Goal: Task Accomplishment & Management: Complete application form

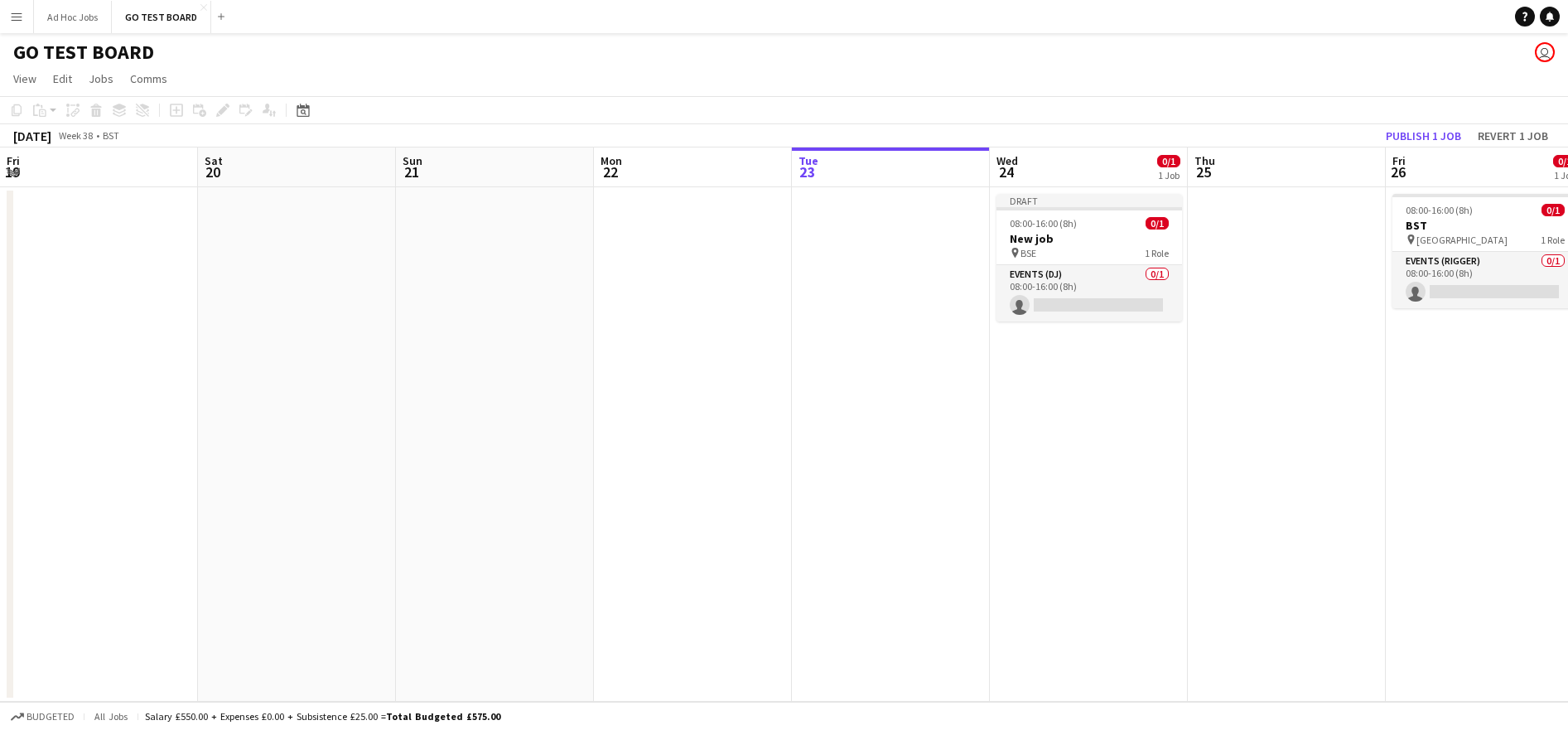
scroll to position [0, 396]
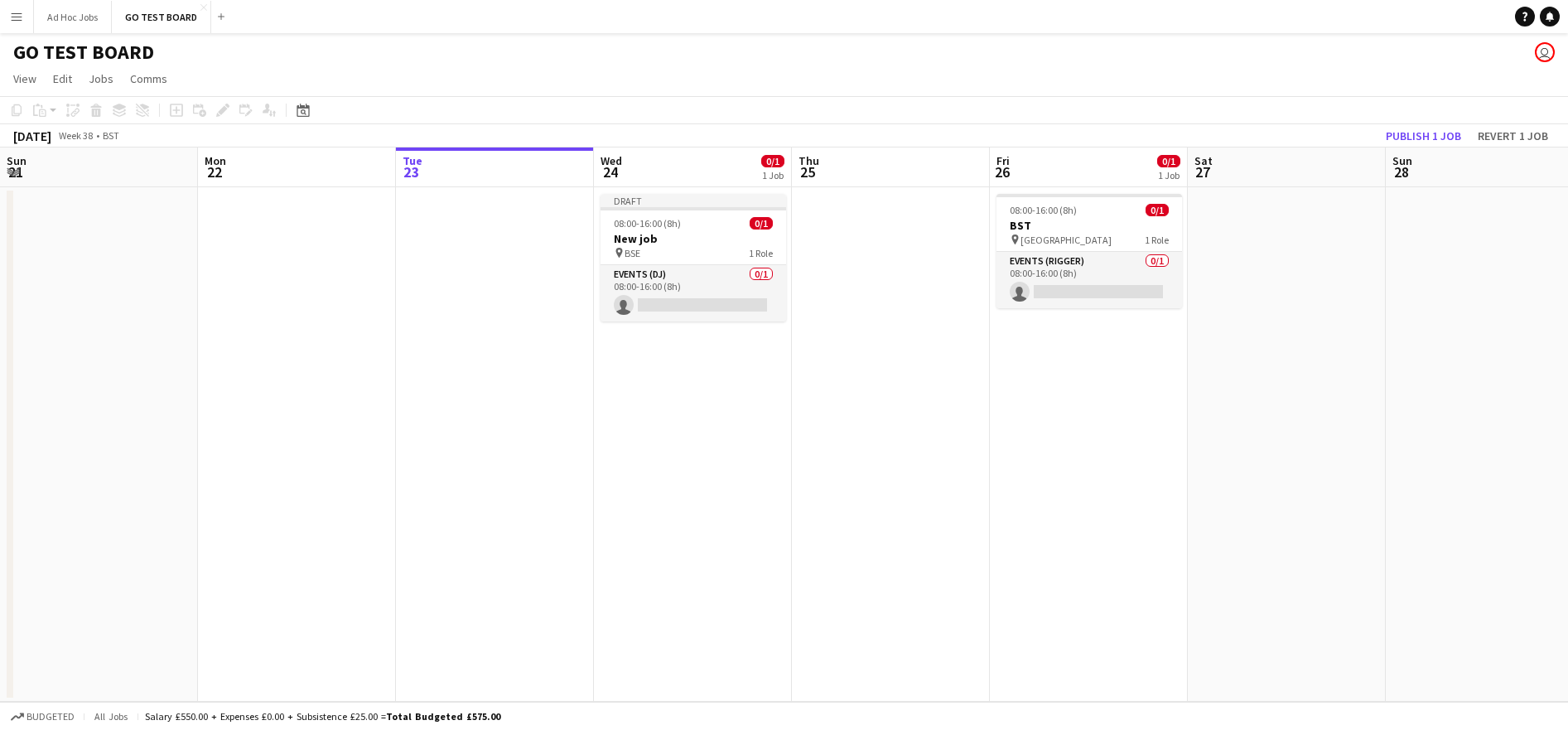
click at [629, 428] on app-date-cell "Draft 08:00-16:00 (8h) 0/1 New job pin BSE 1 Role Events (DJ) 0/1 08:00-16:00 (…" at bounding box center [693, 444] width 198 height 514
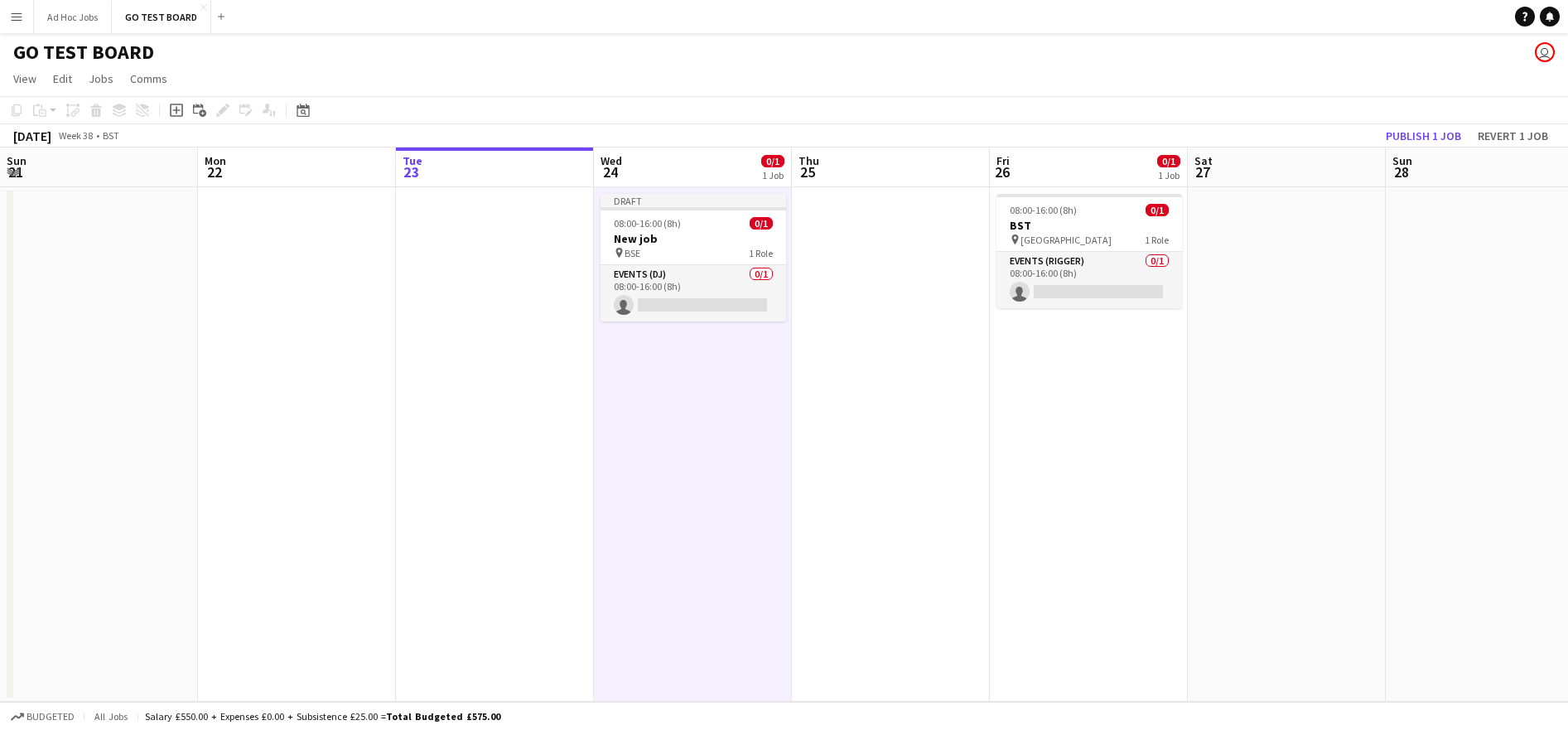
click at [686, 385] on app-date-cell "Draft 08:00-16:00 (8h) 0/1 New job pin BSE 1 Role Events (DJ) 0/1 08:00-16:00 (…" at bounding box center [693, 444] width 198 height 514
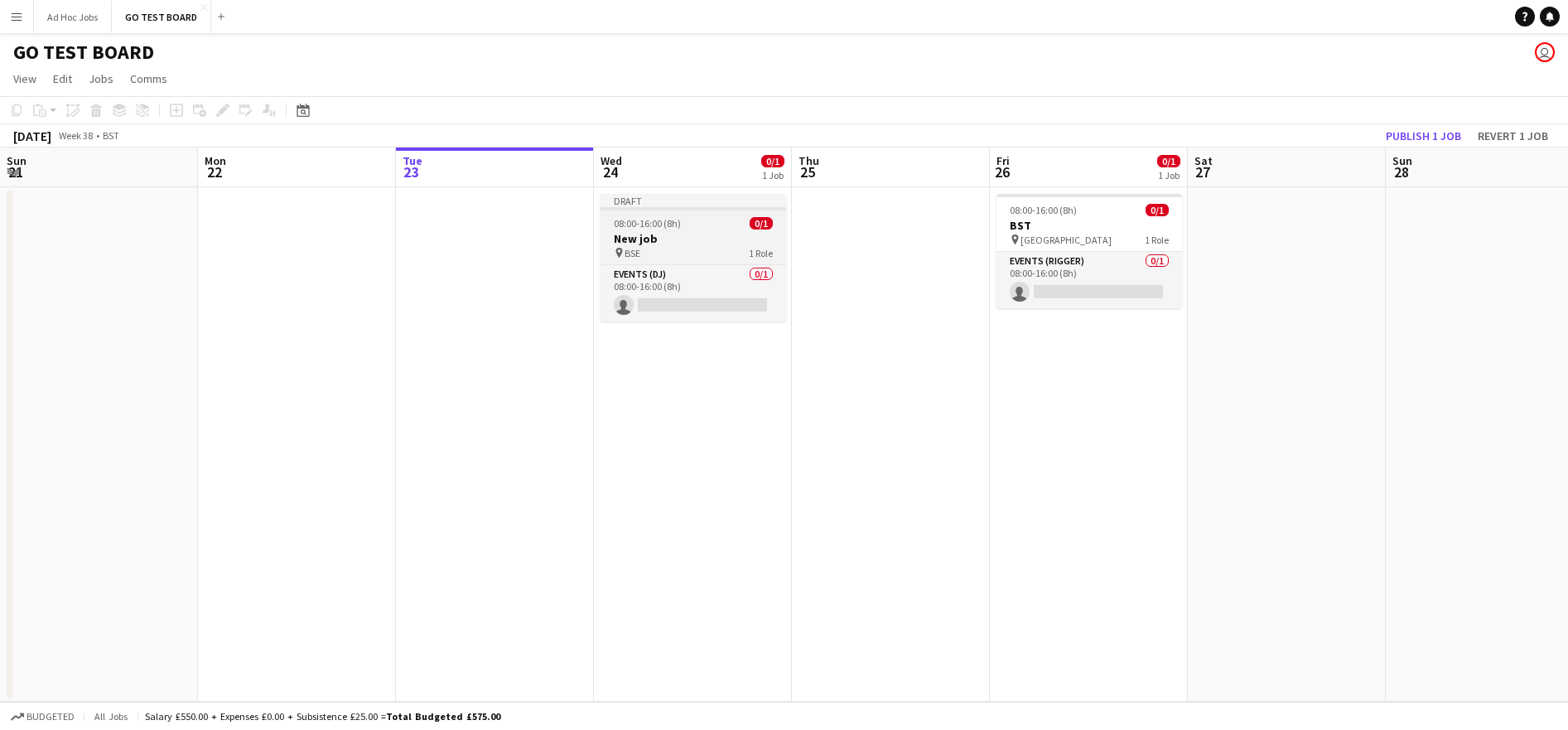
click at [693, 246] on div "pin BSE 1 Role" at bounding box center [693, 252] width 186 height 13
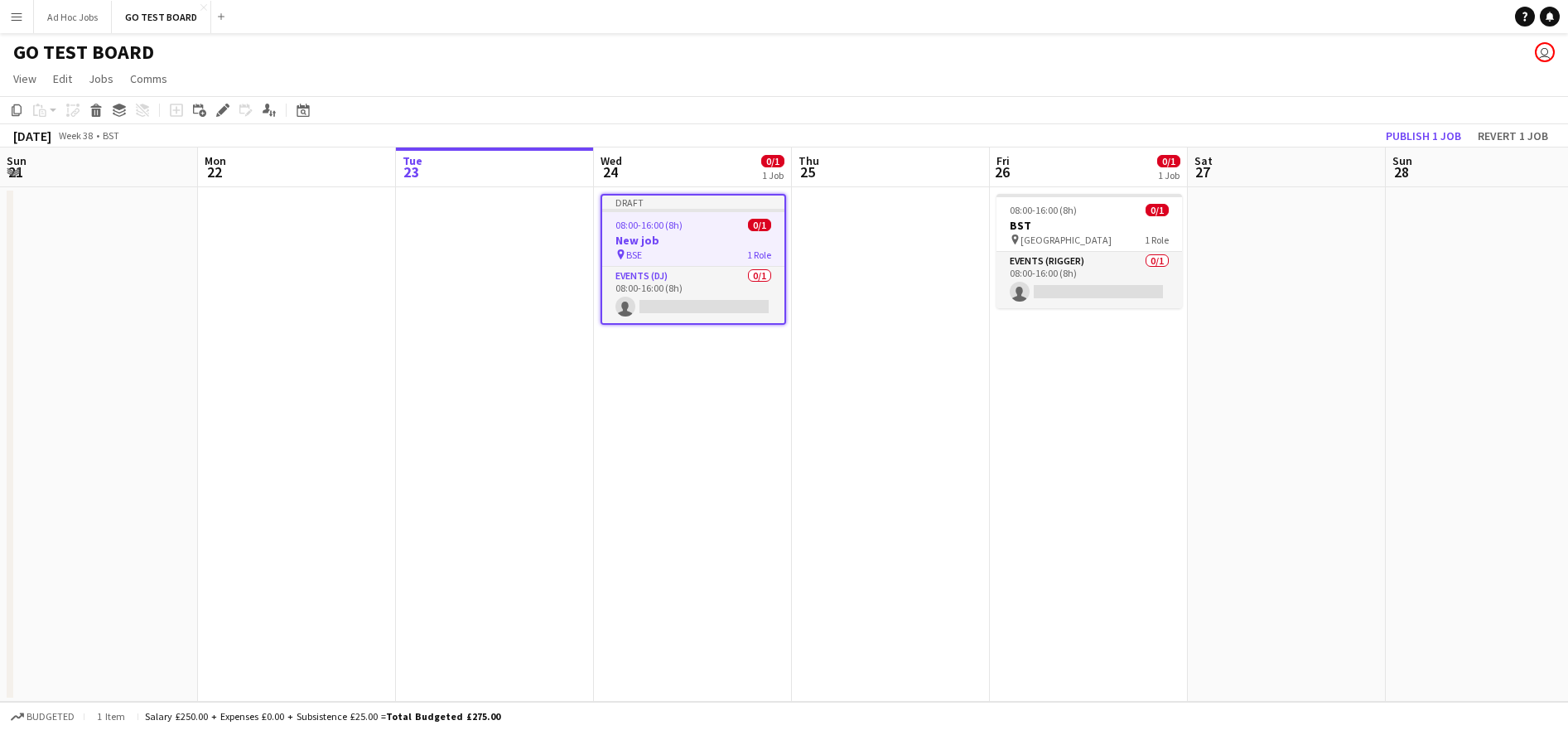
click at [958, 394] on app-date-cell at bounding box center [891, 444] width 198 height 514
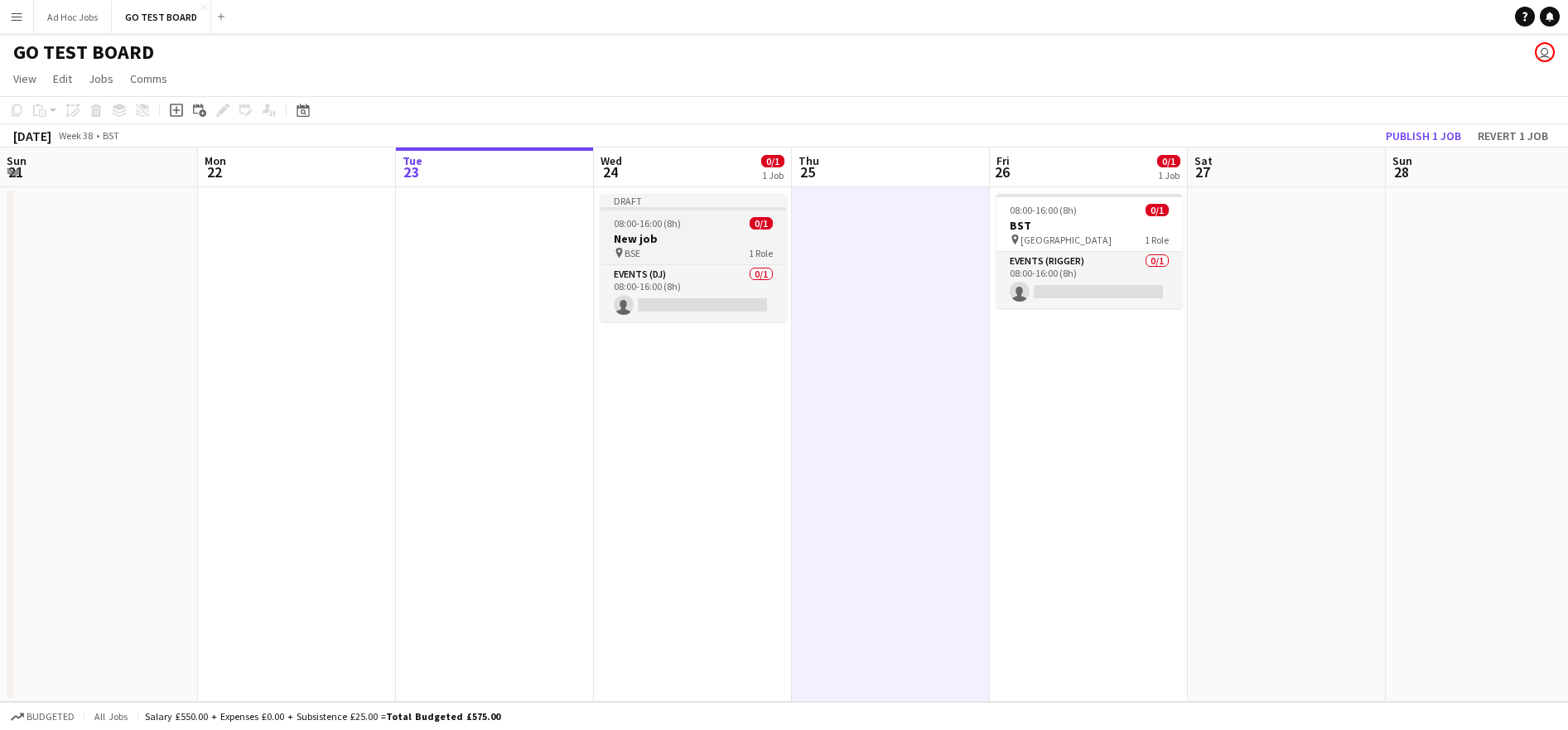
click at [730, 253] on div "pin BSE 1 Role" at bounding box center [693, 252] width 186 height 13
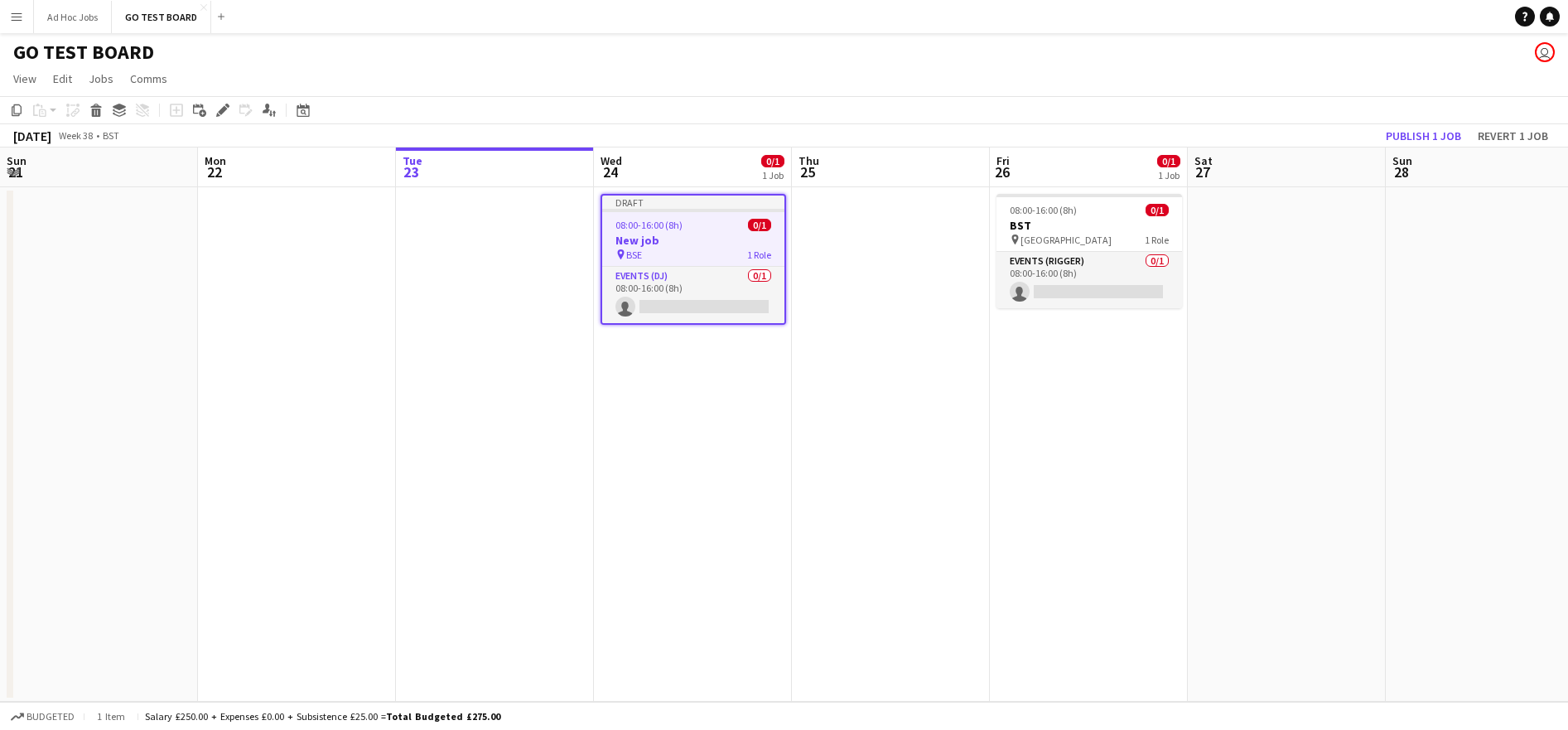
click at [730, 253] on div "pin BSE 1 Role" at bounding box center [693, 254] width 182 height 13
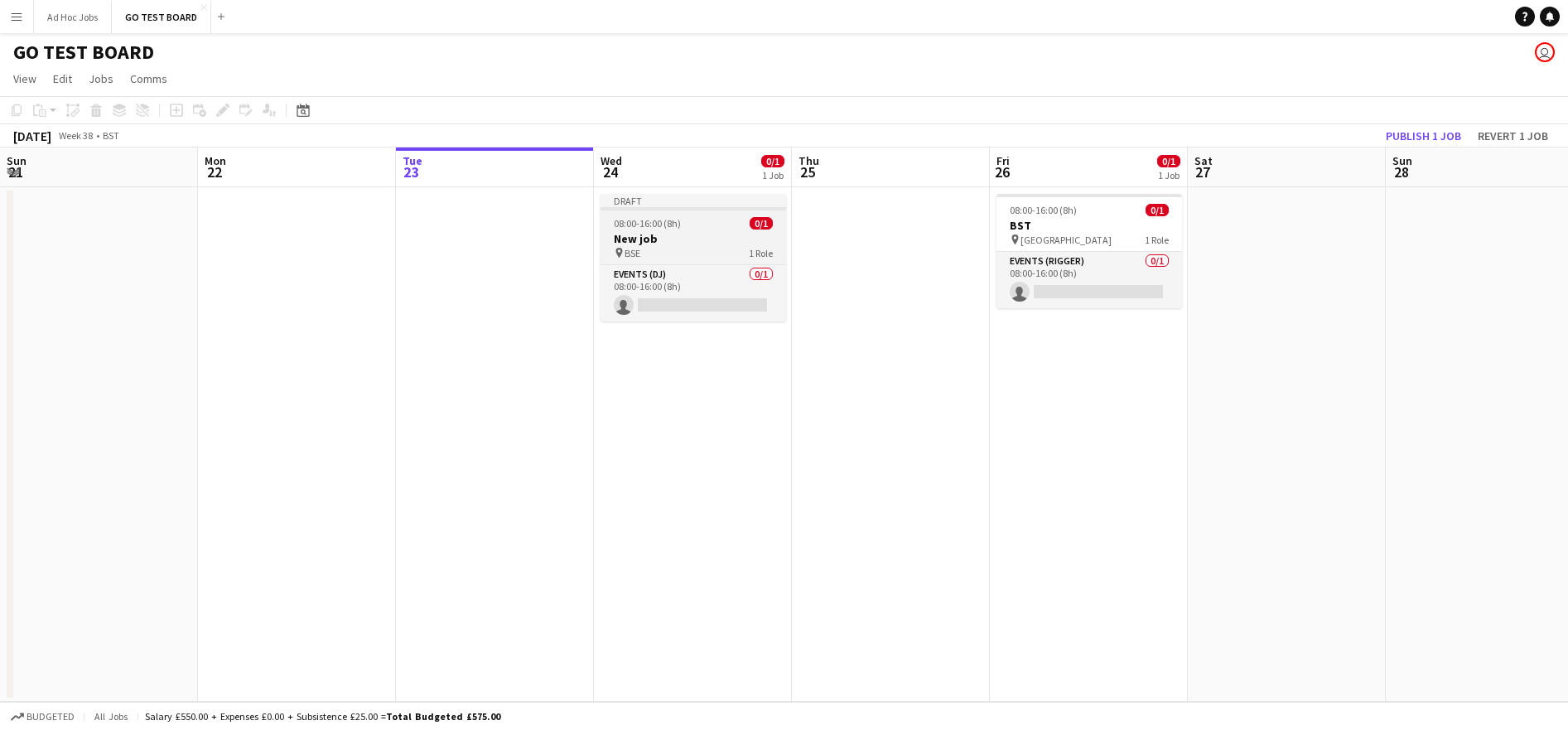
click at [730, 253] on div "pin BSE 1 Role" at bounding box center [693, 252] width 186 height 13
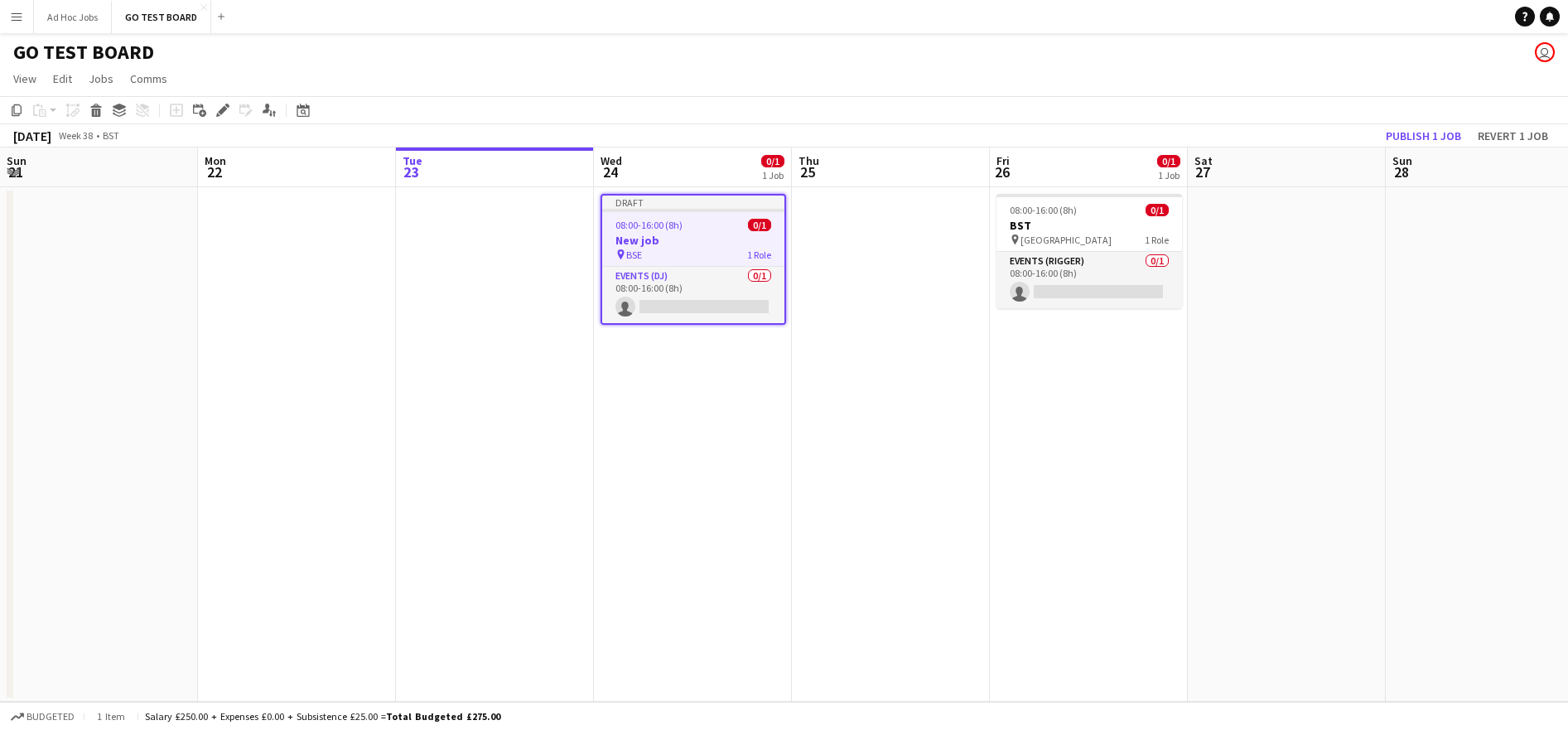
click at [708, 237] on h3 "New job" at bounding box center [693, 240] width 182 height 15
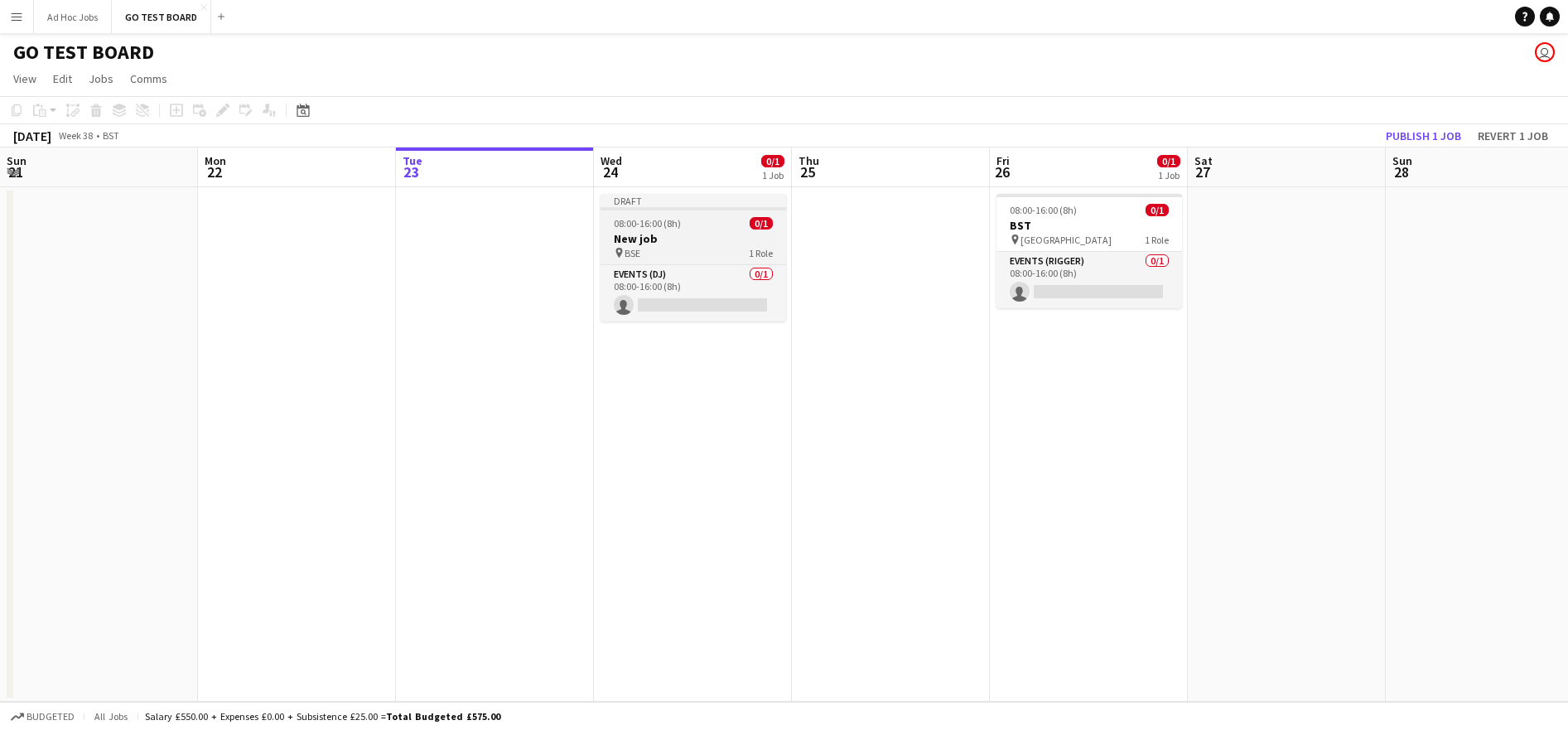
click at [657, 198] on div "Draft" at bounding box center [693, 201] width 186 height 13
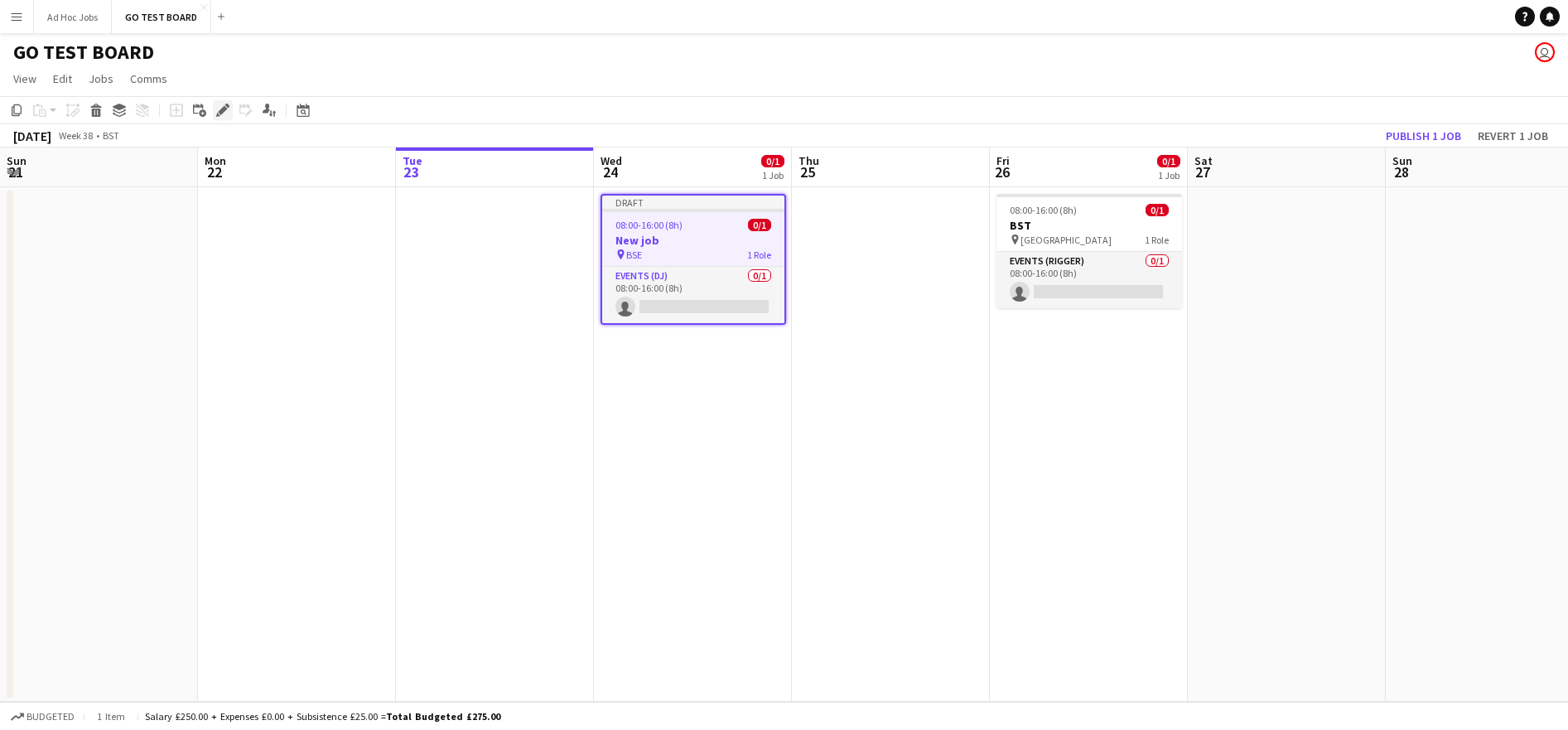
click at [229, 114] on icon "Edit" at bounding box center [223, 110] width 13 height 13
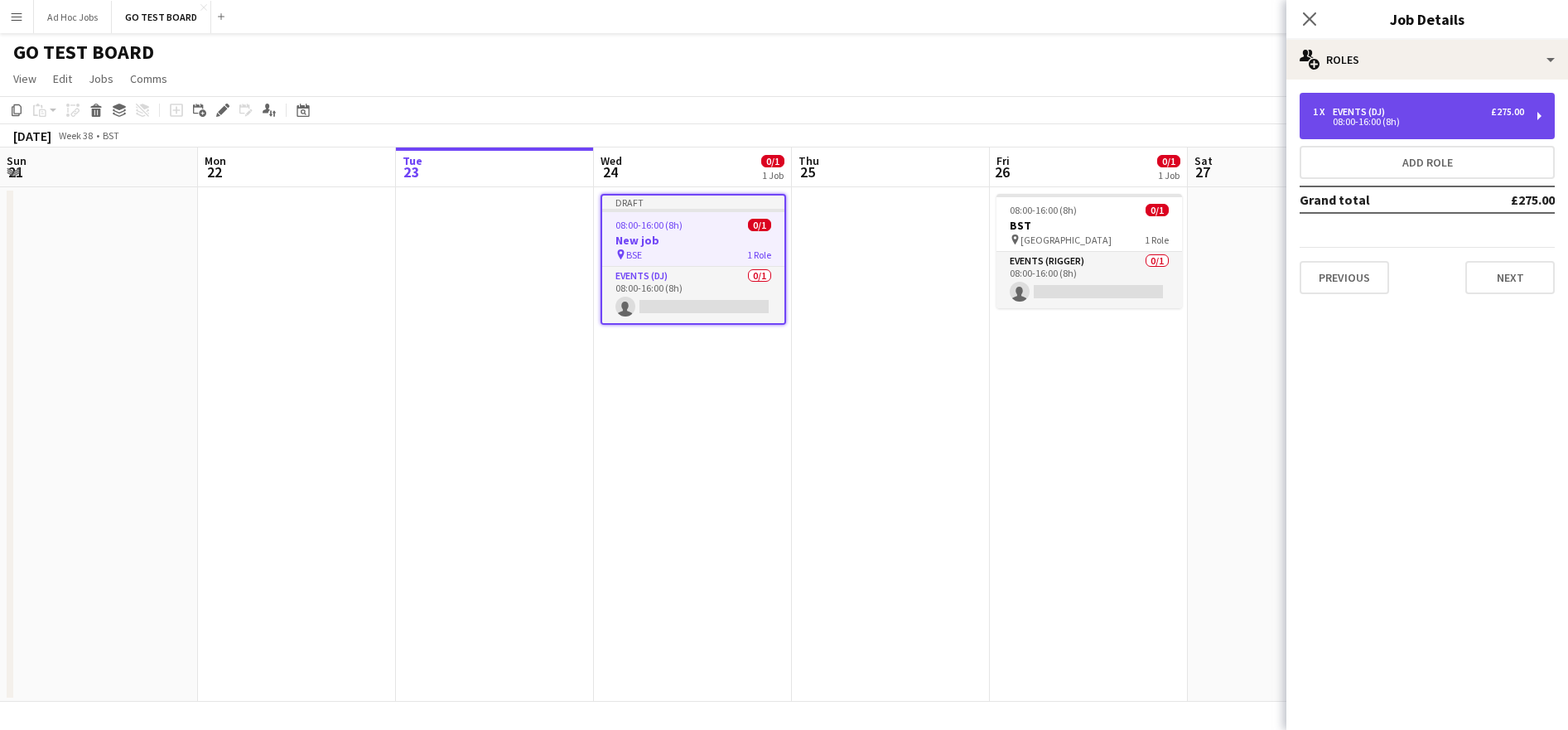
click at [1538, 114] on div "1 x Events (DJ) £275.00 08:00-16:00 (8h)" at bounding box center [1427, 116] width 255 height 47
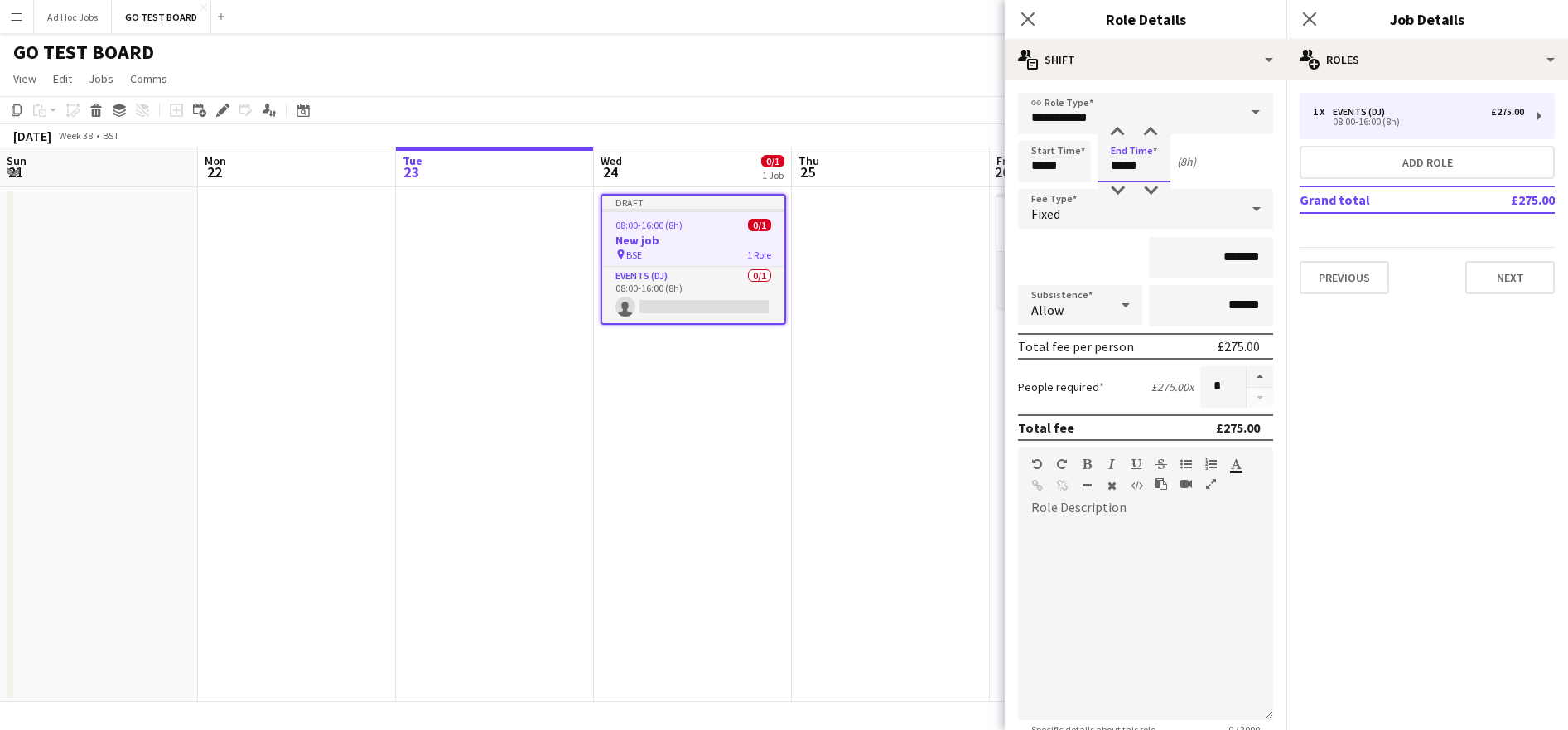
click at [1150, 167] on input "*****" at bounding box center [1135, 161] width 73 height 41
click at [1120, 130] on div at bounding box center [1117, 133] width 33 height 17
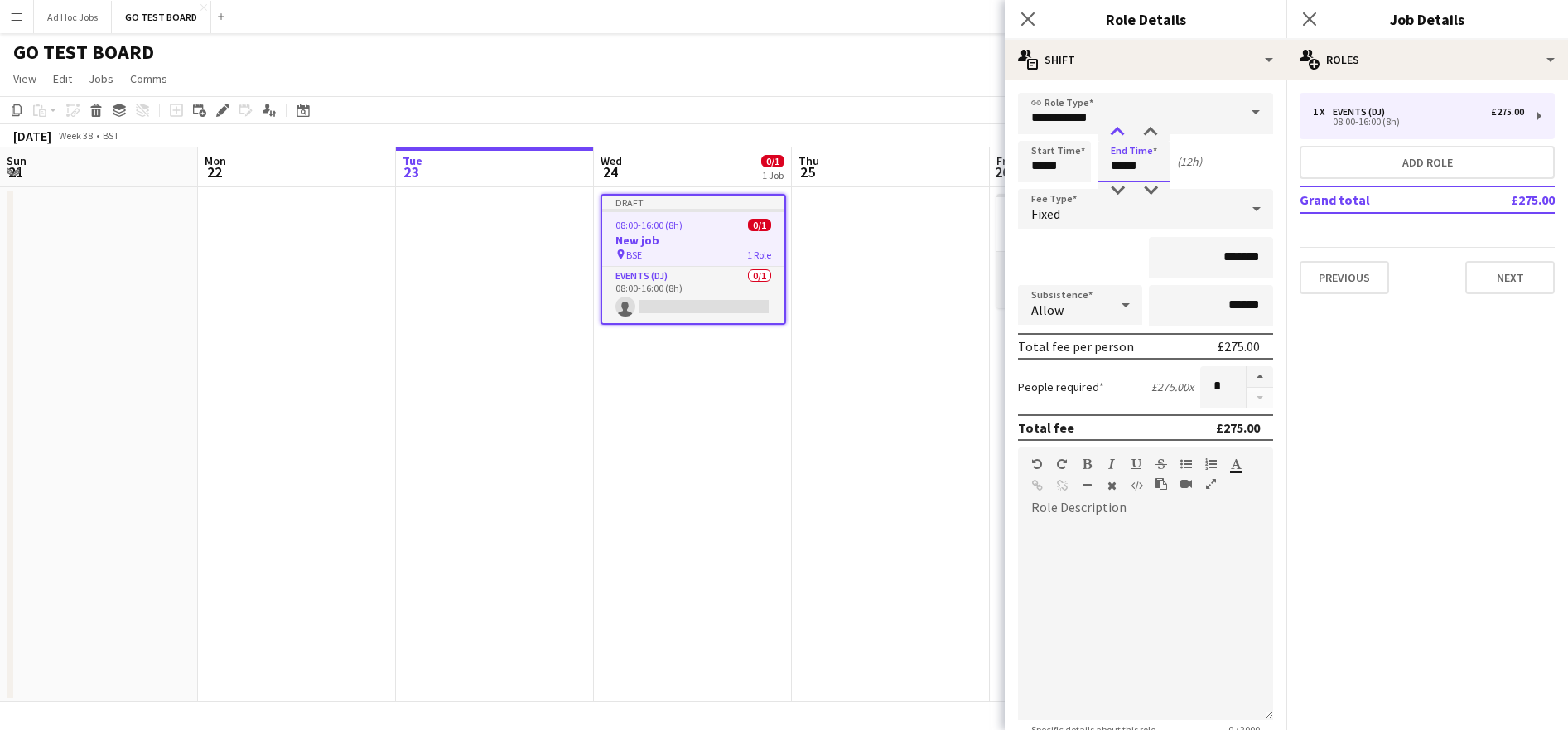
click at [1120, 130] on div at bounding box center [1117, 133] width 33 height 17
click at [1123, 188] on div at bounding box center [1117, 190] width 33 height 17
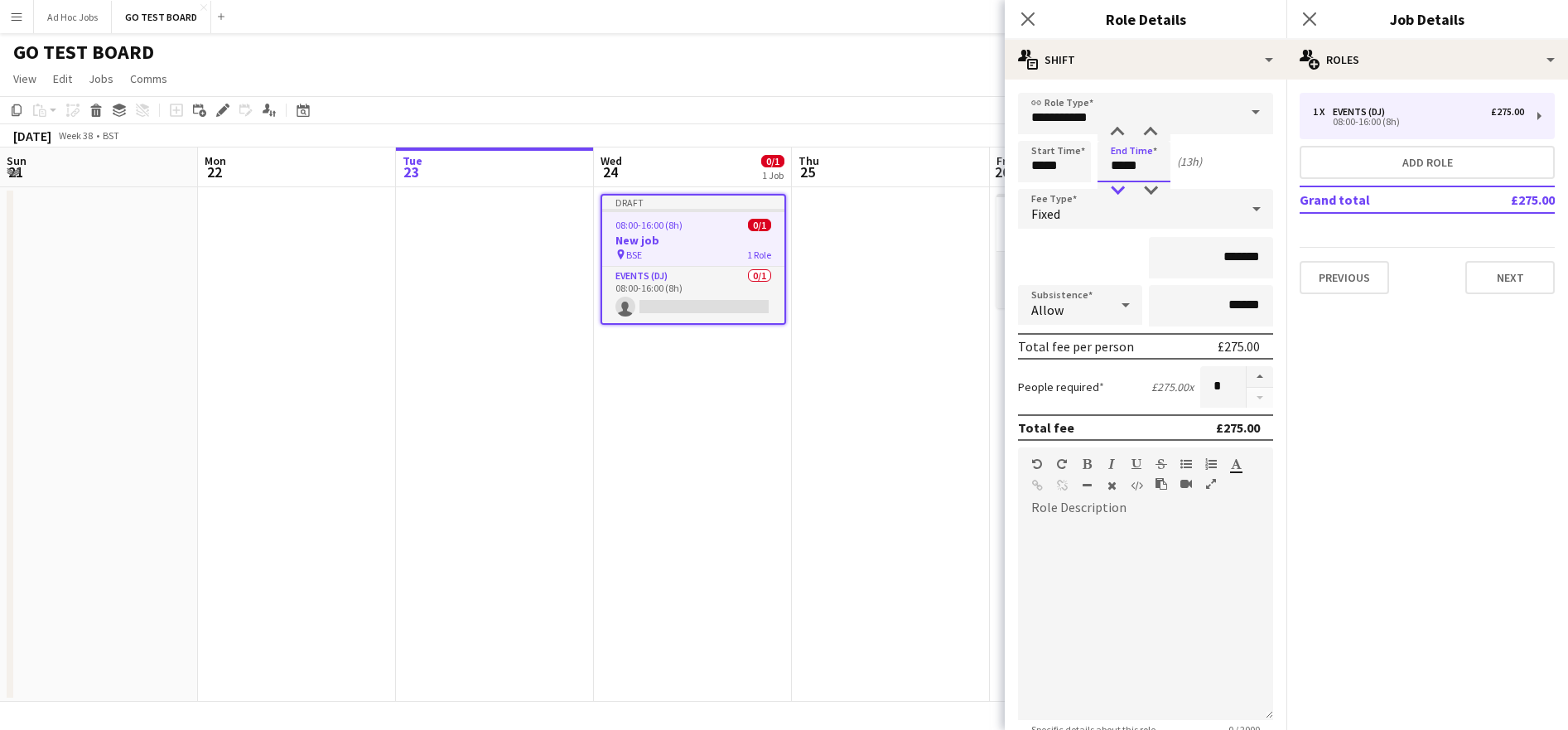
type input "*****"
click at [1123, 188] on div at bounding box center [1117, 190] width 33 height 17
click at [1046, 165] on input "*****" at bounding box center [1054, 161] width 73 height 41
click at [1151, 219] on div "Fixed" at bounding box center [1129, 208] width 222 height 40
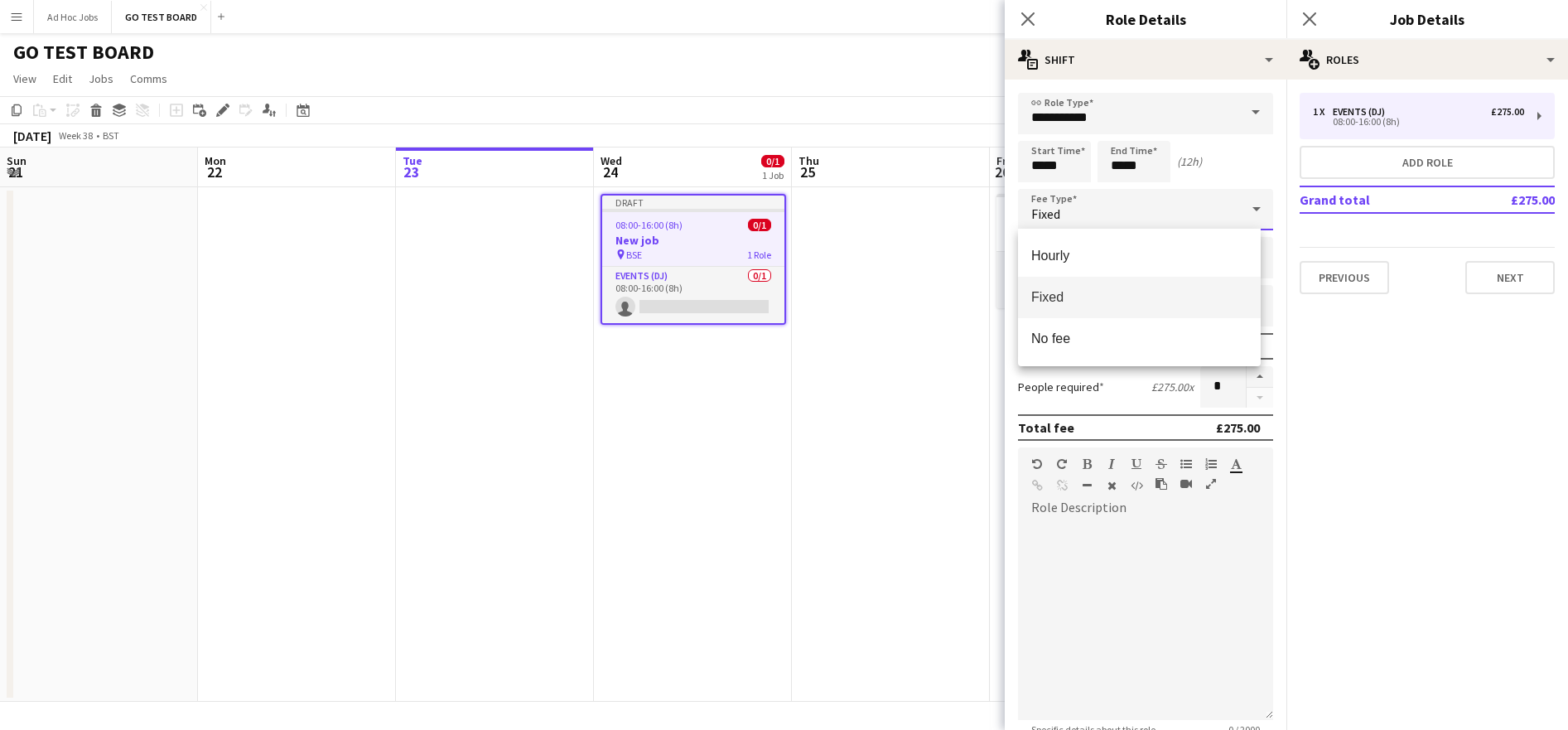
click at [1267, 201] on div at bounding box center [784, 365] width 1568 height 730
click at [1377, 356] on mat-expansion-panel "pencil3 General details 1 x Events (DJ) £275.00 08:00-16:00 (8h) Add role Grand…" at bounding box center [1428, 404] width 282 height 650
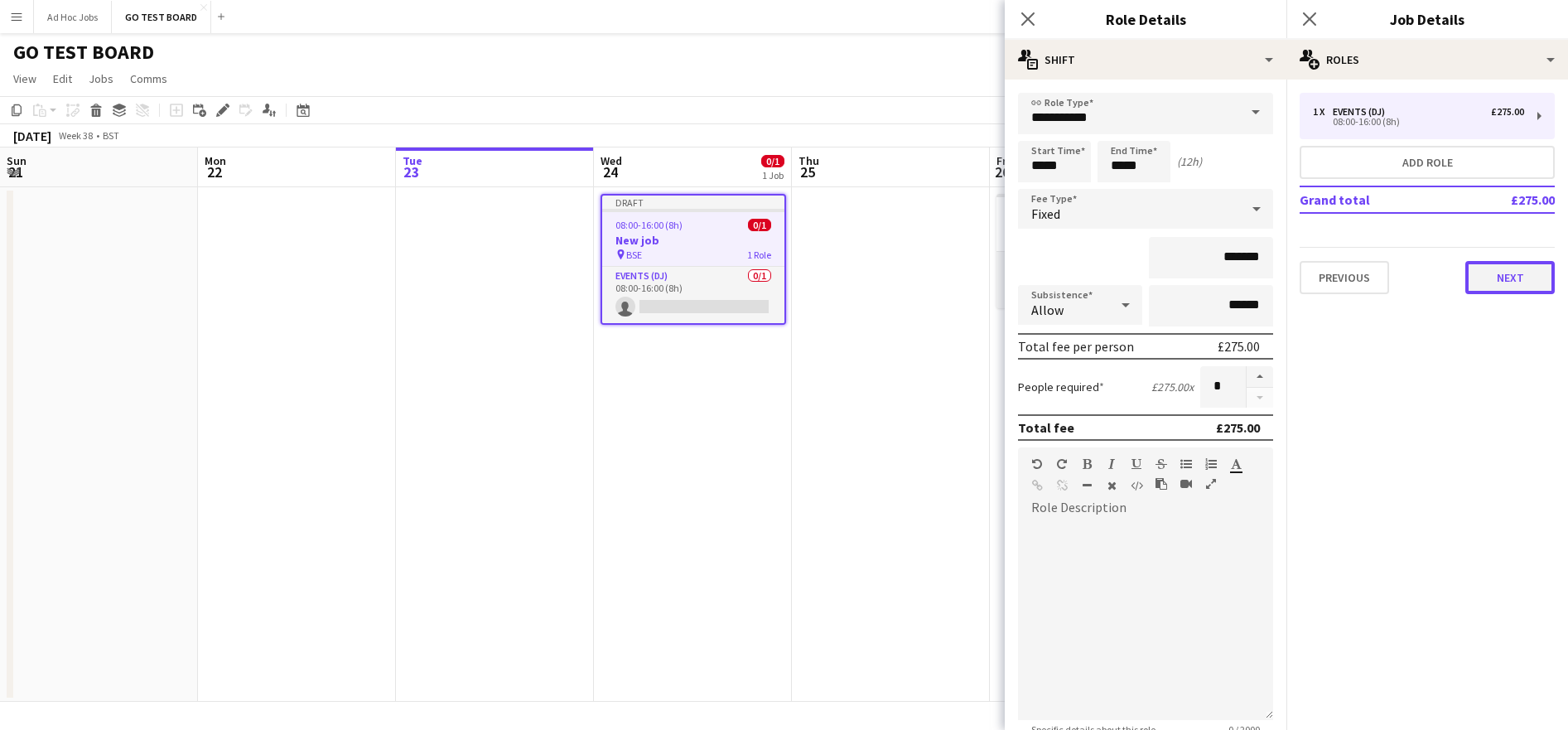
click at [1517, 283] on button "Next" at bounding box center [1510, 276] width 90 height 33
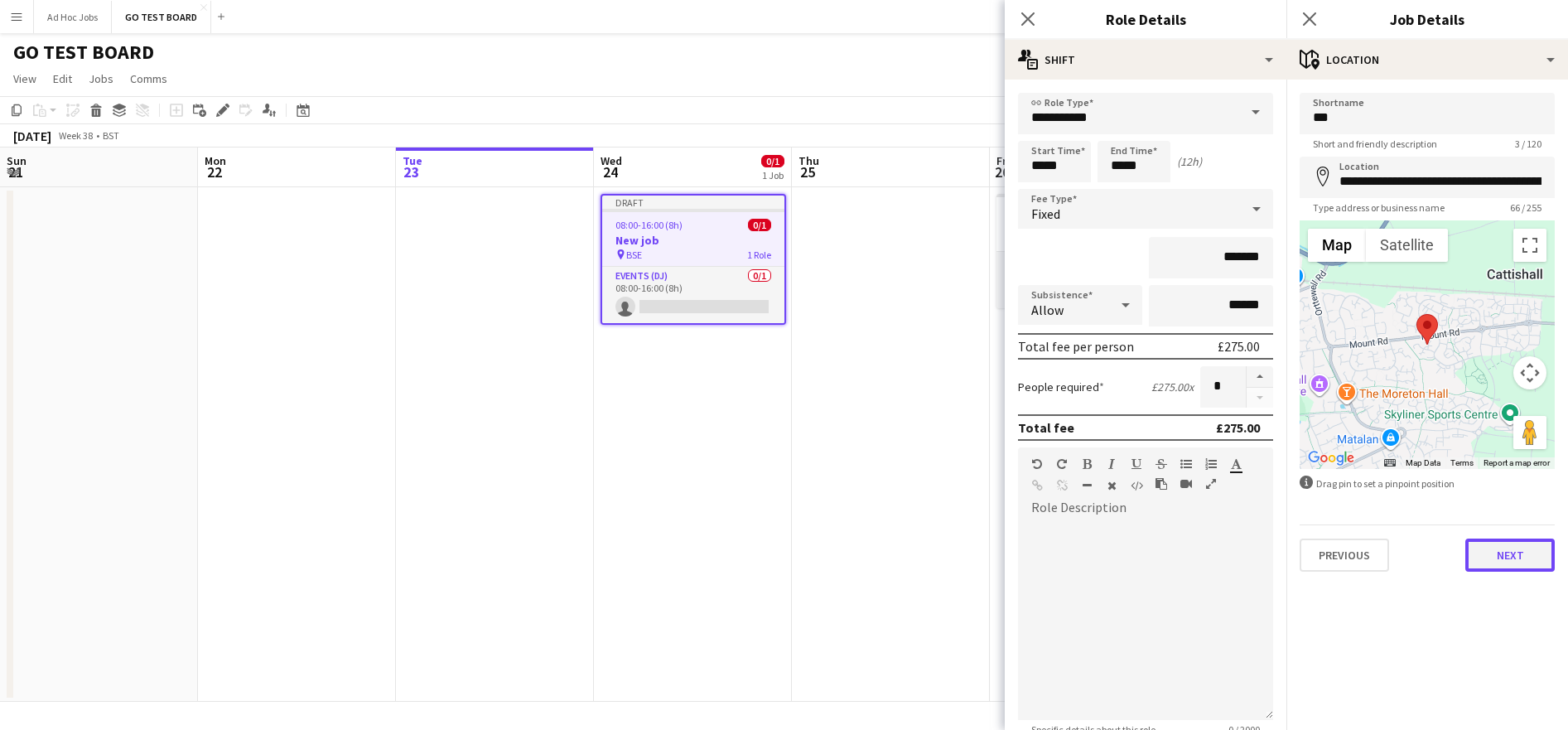
click at [1531, 555] on button "Next" at bounding box center [1510, 555] width 90 height 33
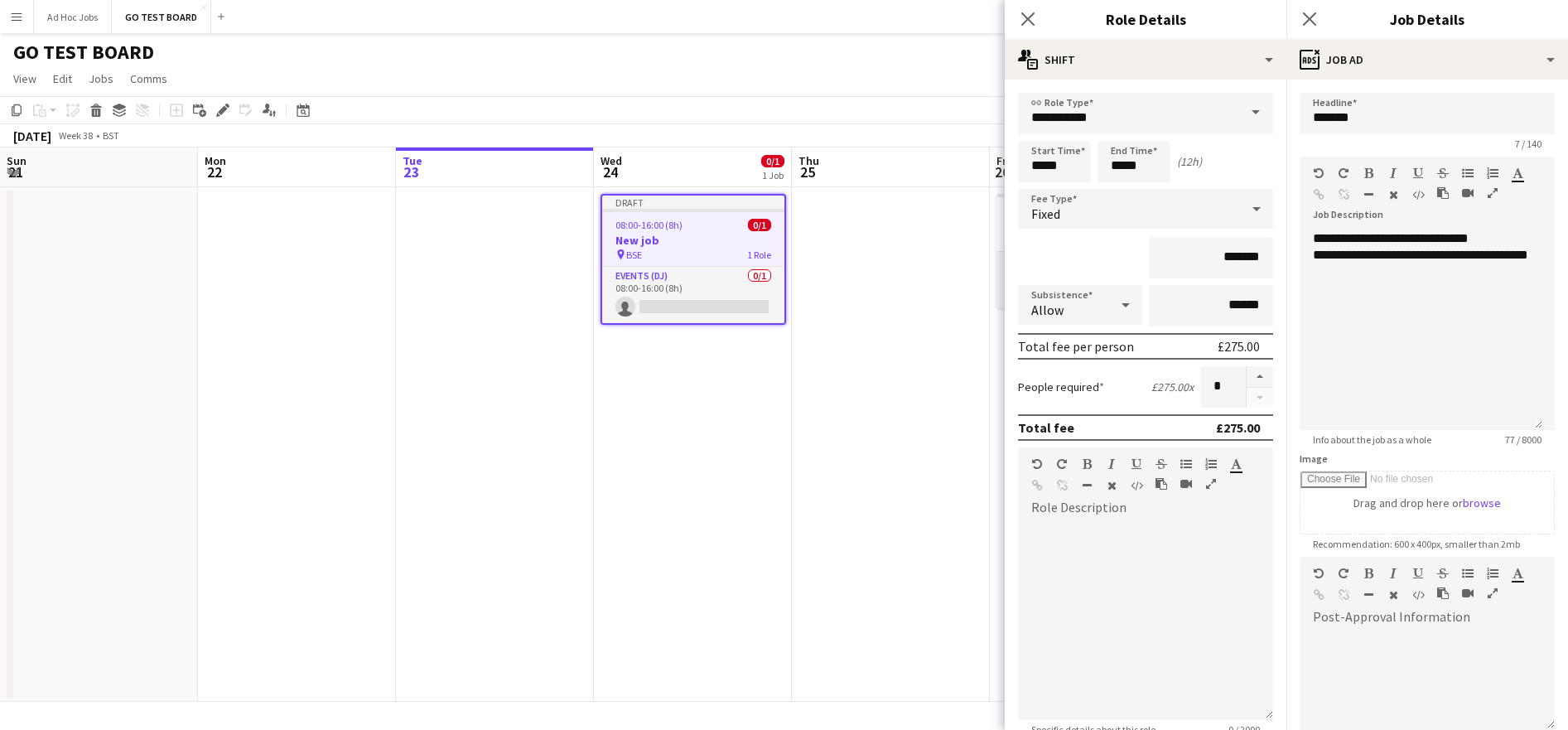
drag, startPoint x: 1527, startPoint y: 343, endPoint x: 1542, endPoint y: 442, distance: 100.1
click at [1542, 442] on app-form-group "**********" at bounding box center [1427, 302] width 255 height 289
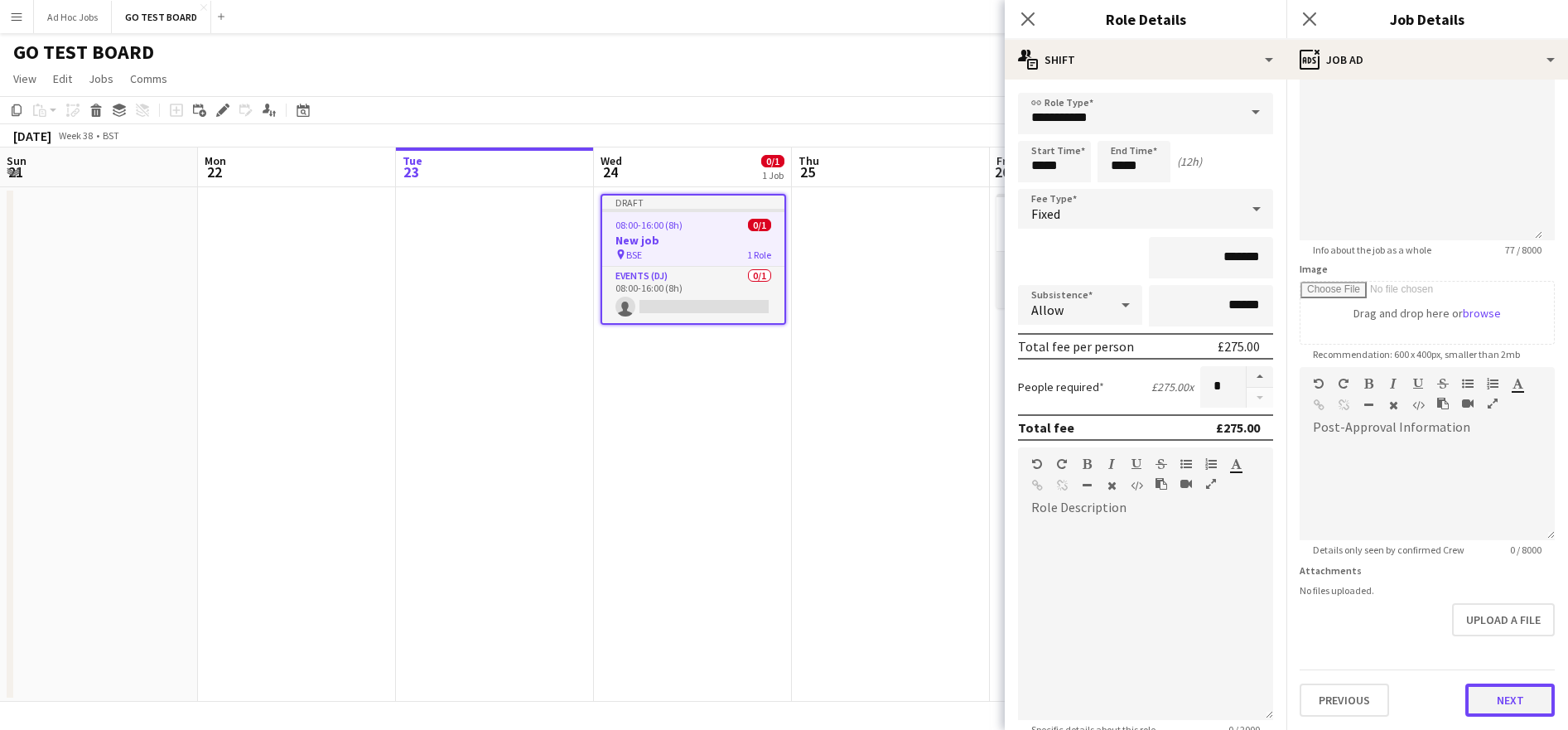
click at [1516, 695] on button "Next" at bounding box center [1510, 699] width 90 height 33
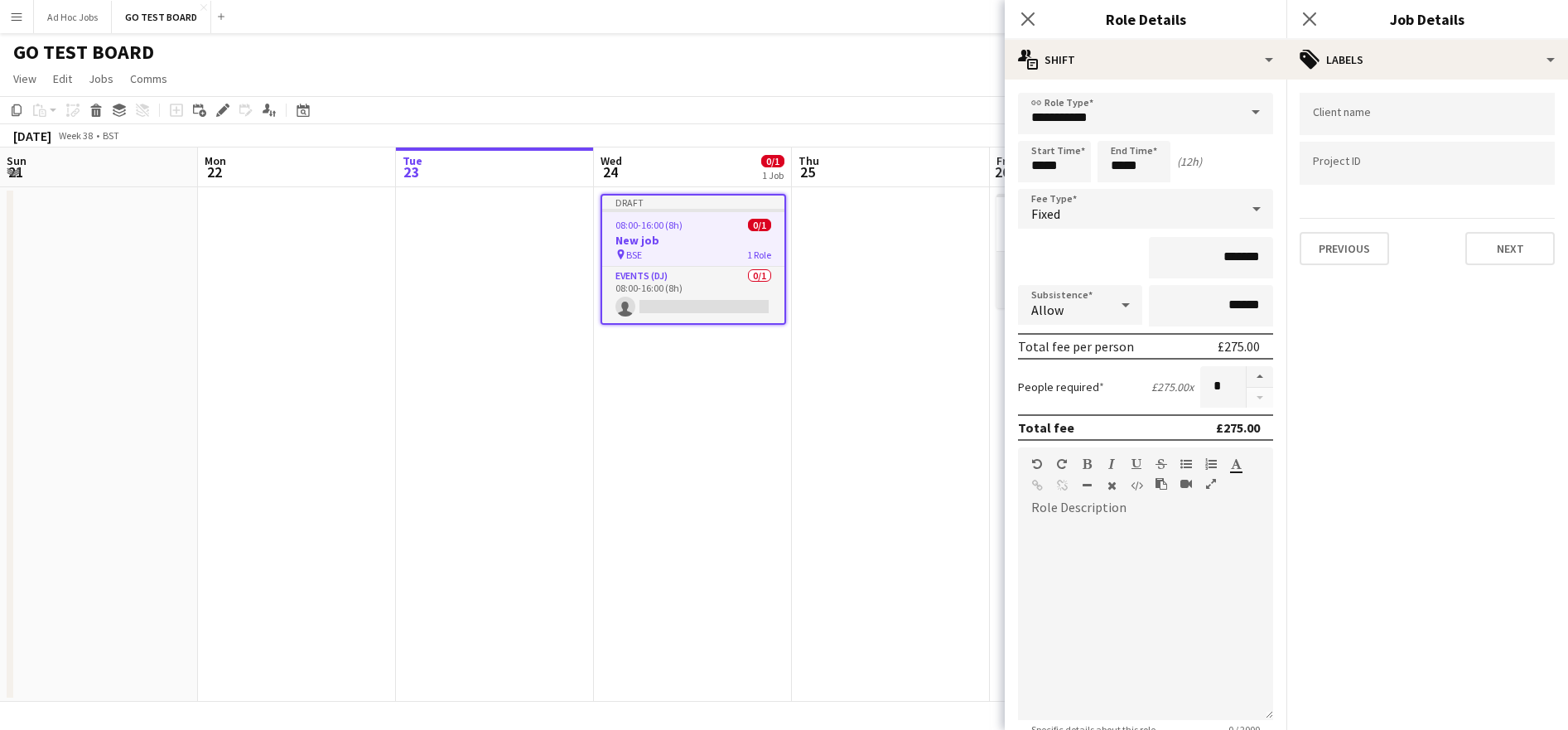
click at [1356, 119] on input "Type to search client labels..." at bounding box center [1427, 114] width 229 height 15
drag, startPoint x: 1396, startPoint y: 123, endPoint x: 1315, endPoint y: 121, distance: 81.0
click at [1315, 121] on input "**********" at bounding box center [1427, 119] width 229 height 15
type input "**********"
click at [1368, 161] on input "Type to search project ID labels..." at bounding box center [1427, 163] width 229 height 15
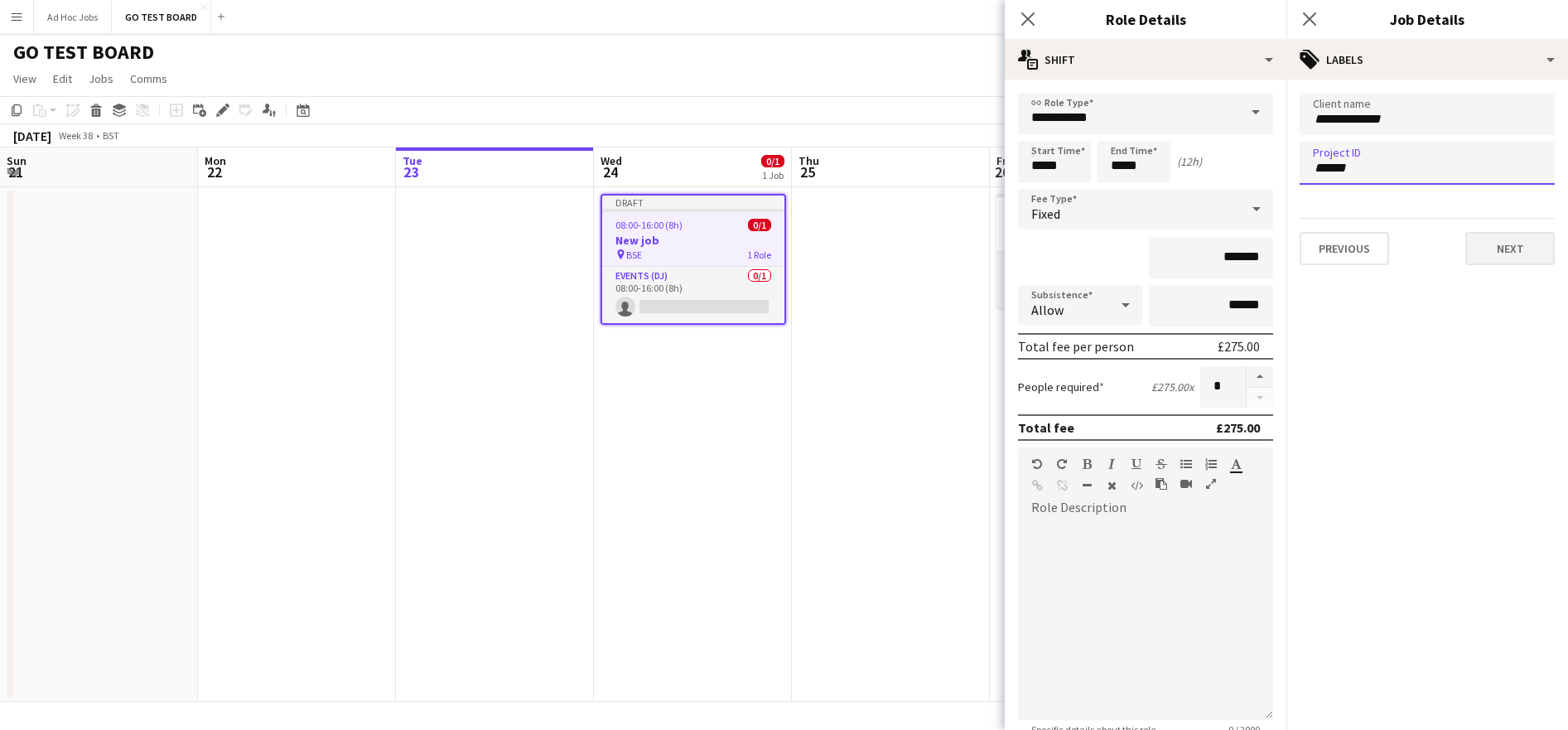
type input "******"
click at [1510, 252] on button "Next" at bounding box center [1510, 247] width 90 height 33
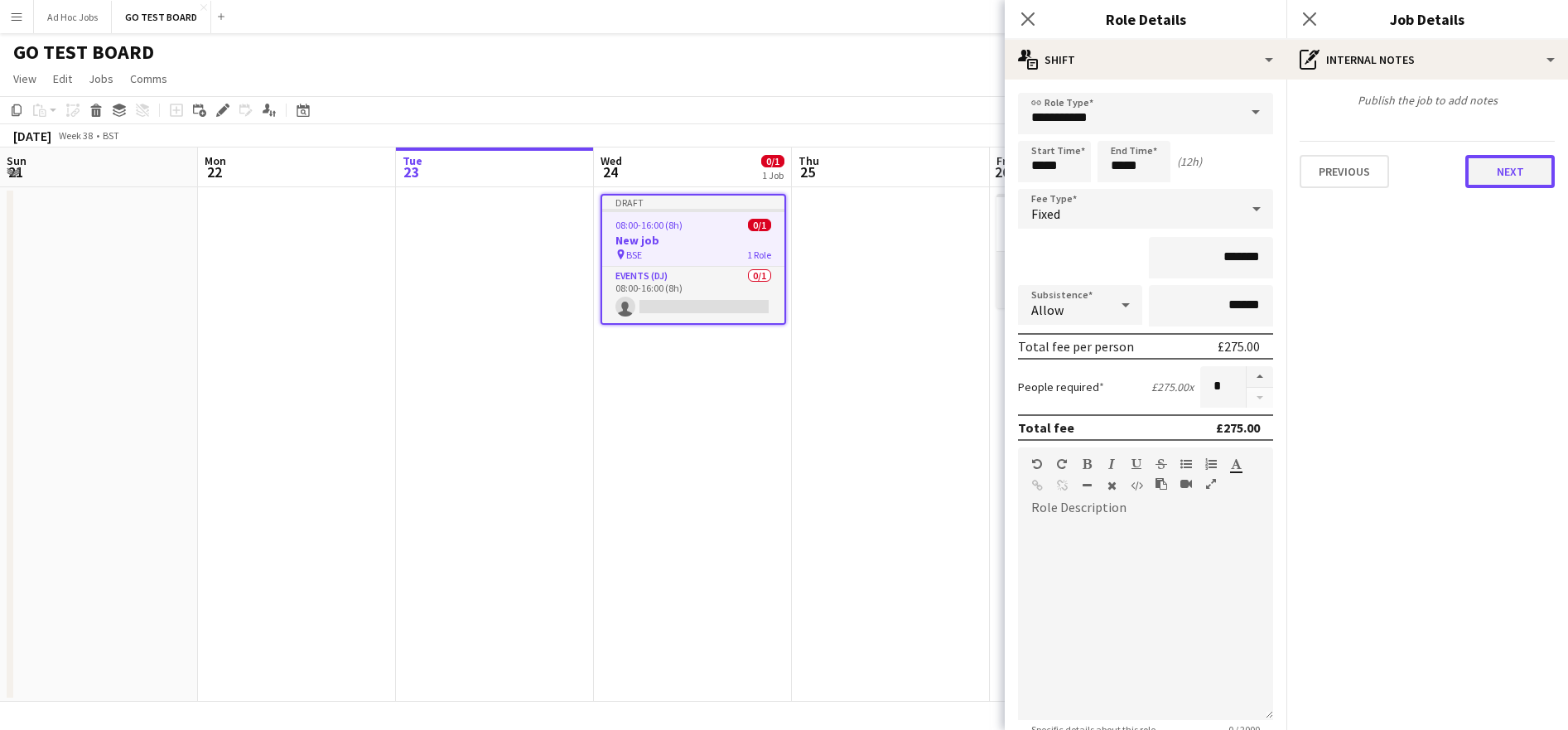
click at [1529, 180] on button "Next" at bounding box center [1510, 171] width 90 height 33
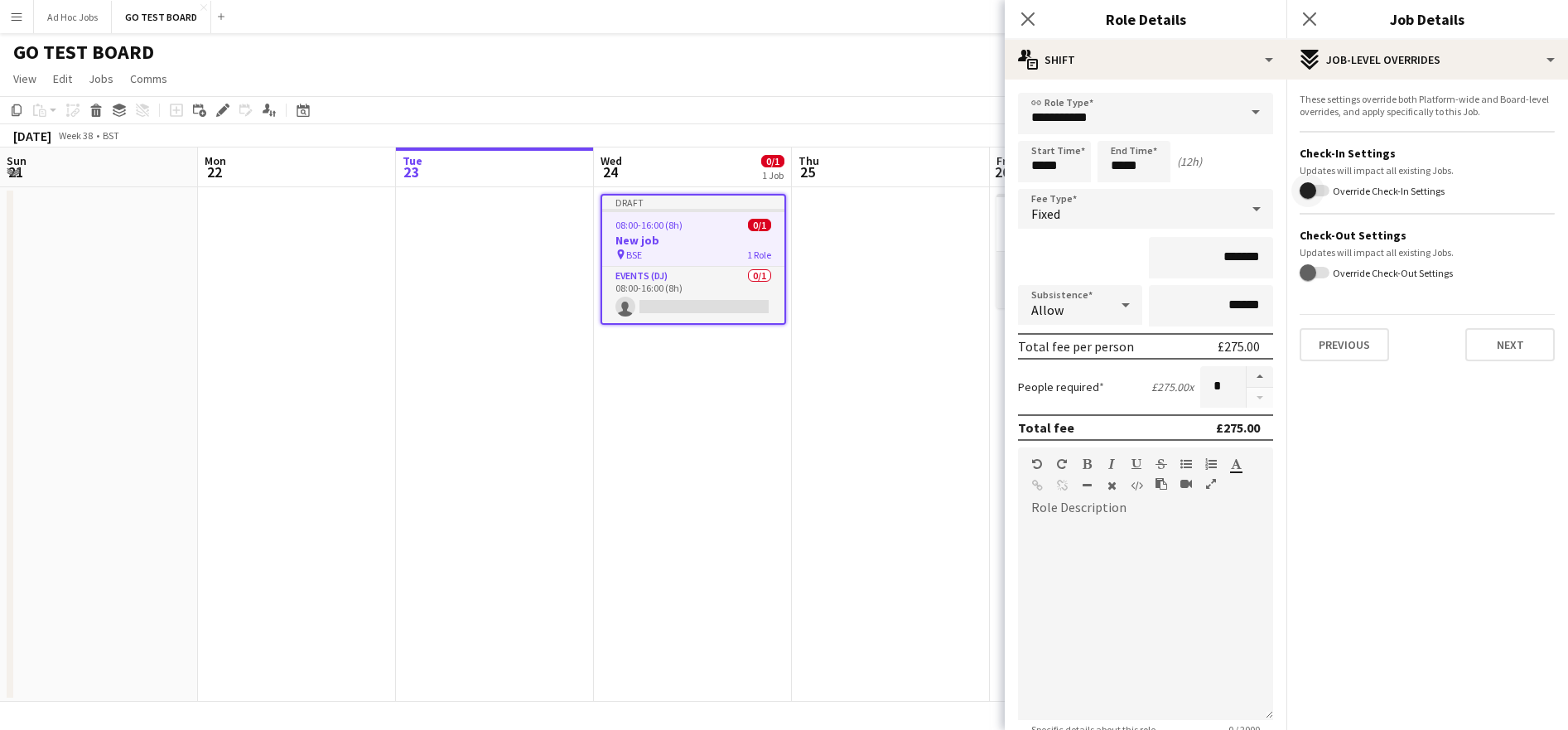
click at [1325, 192] on span "button" at bounding box center [1315, 190] width 30 height 11
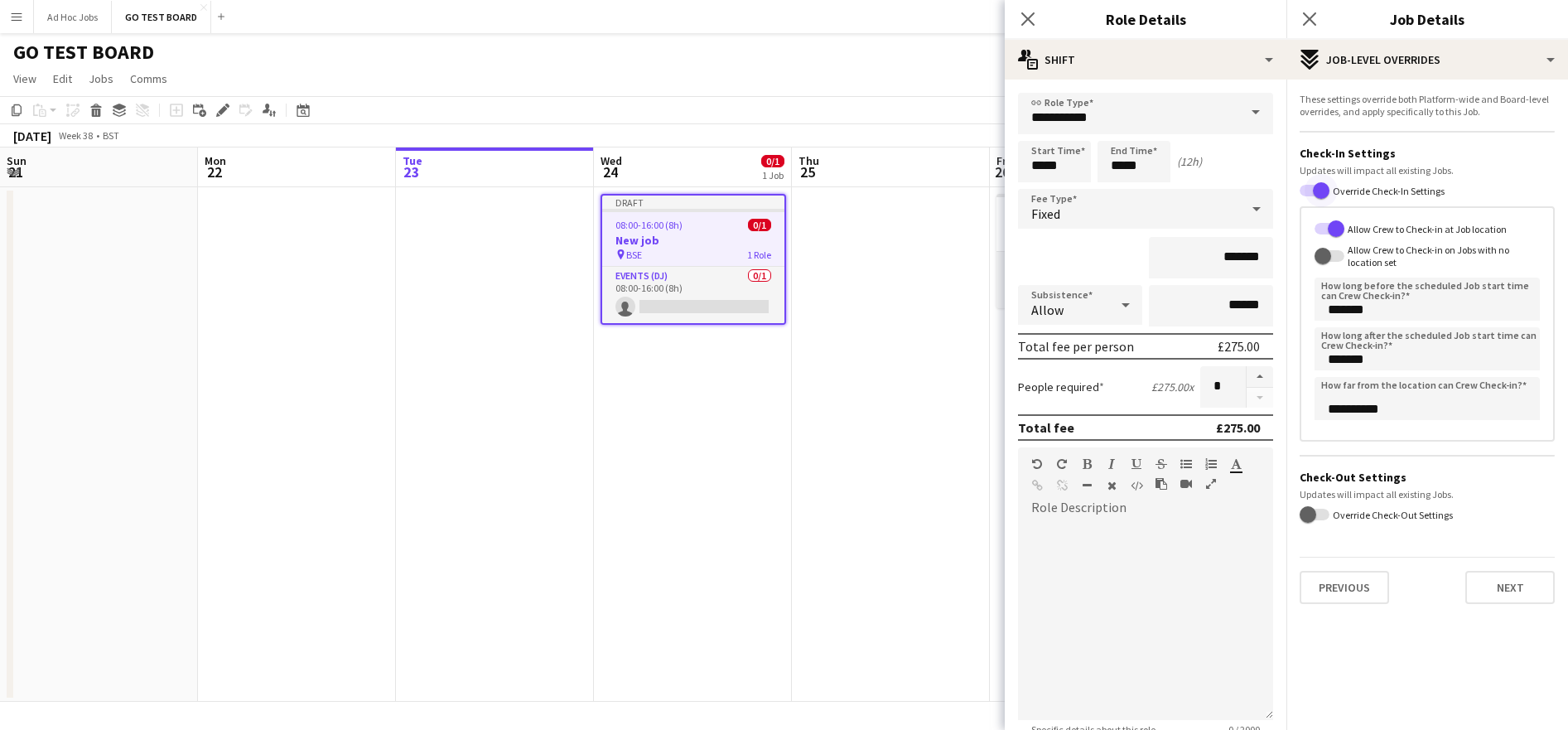
click at [1313, 188] on span "button" at bounding box center [1321, 190] width 17 height 17
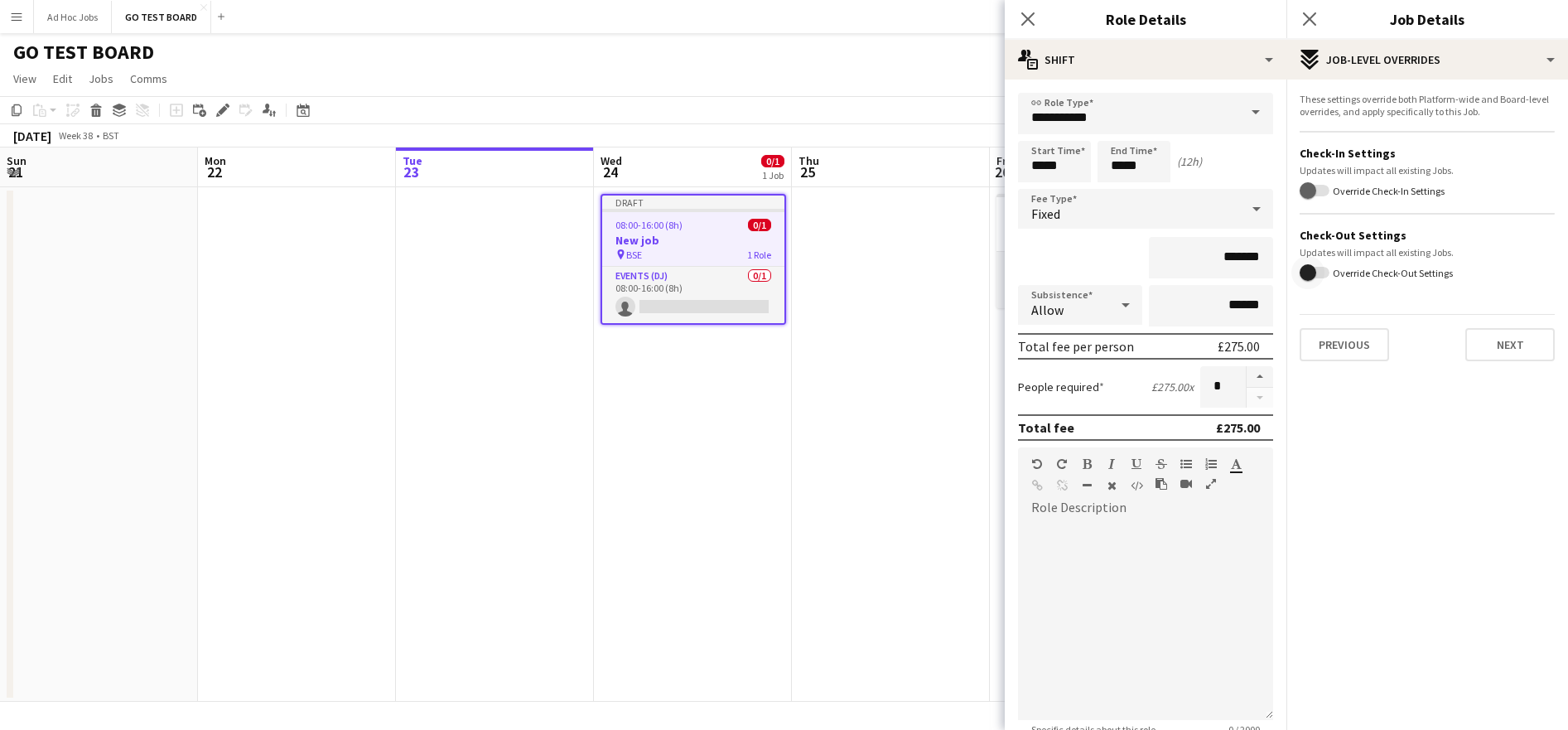
click at [1327, 269] on span "button" at bounding box center [1315, 273] width 30 height 11
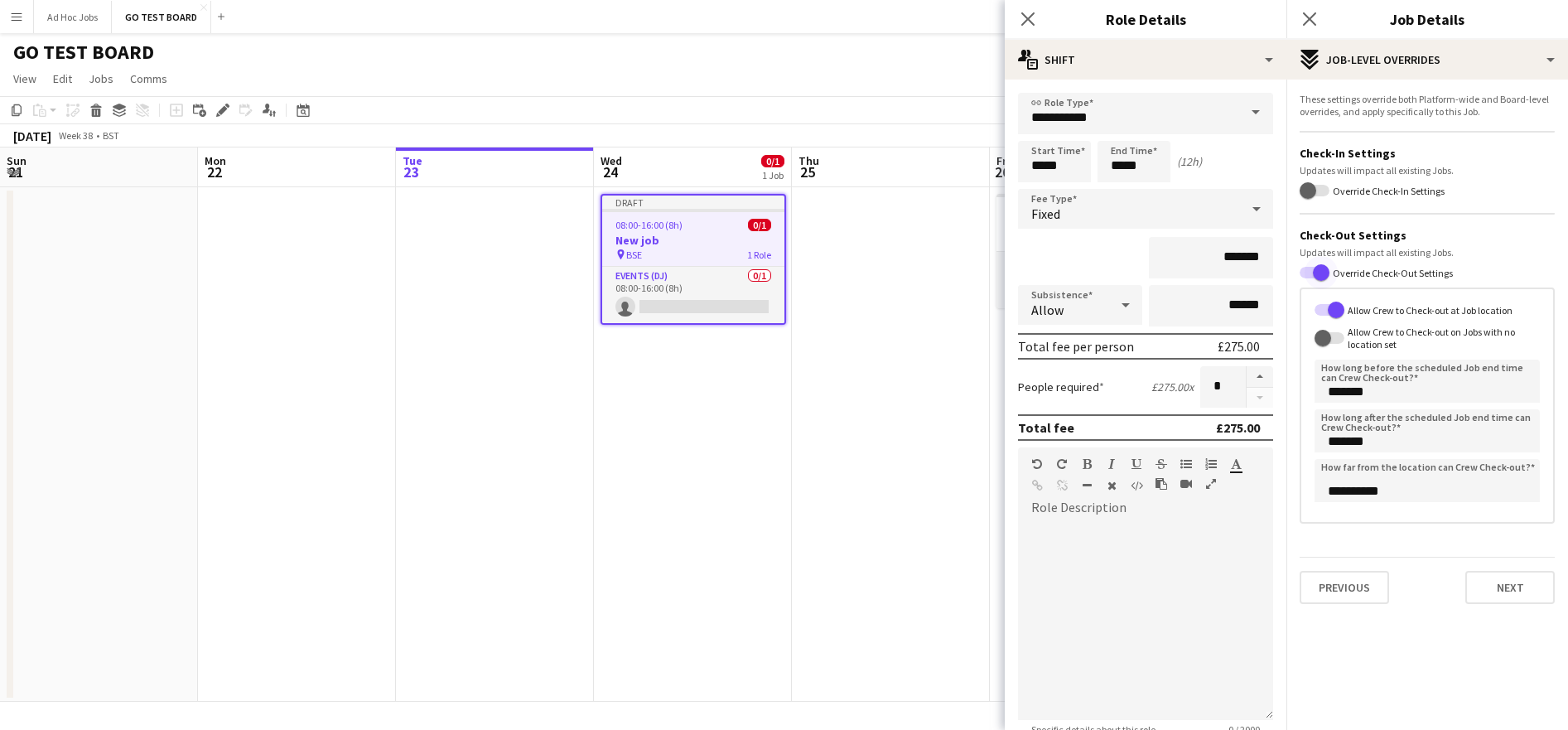
click at [1307, 269] on span "button" at bounding box center [1321, 272] width 33 height 33
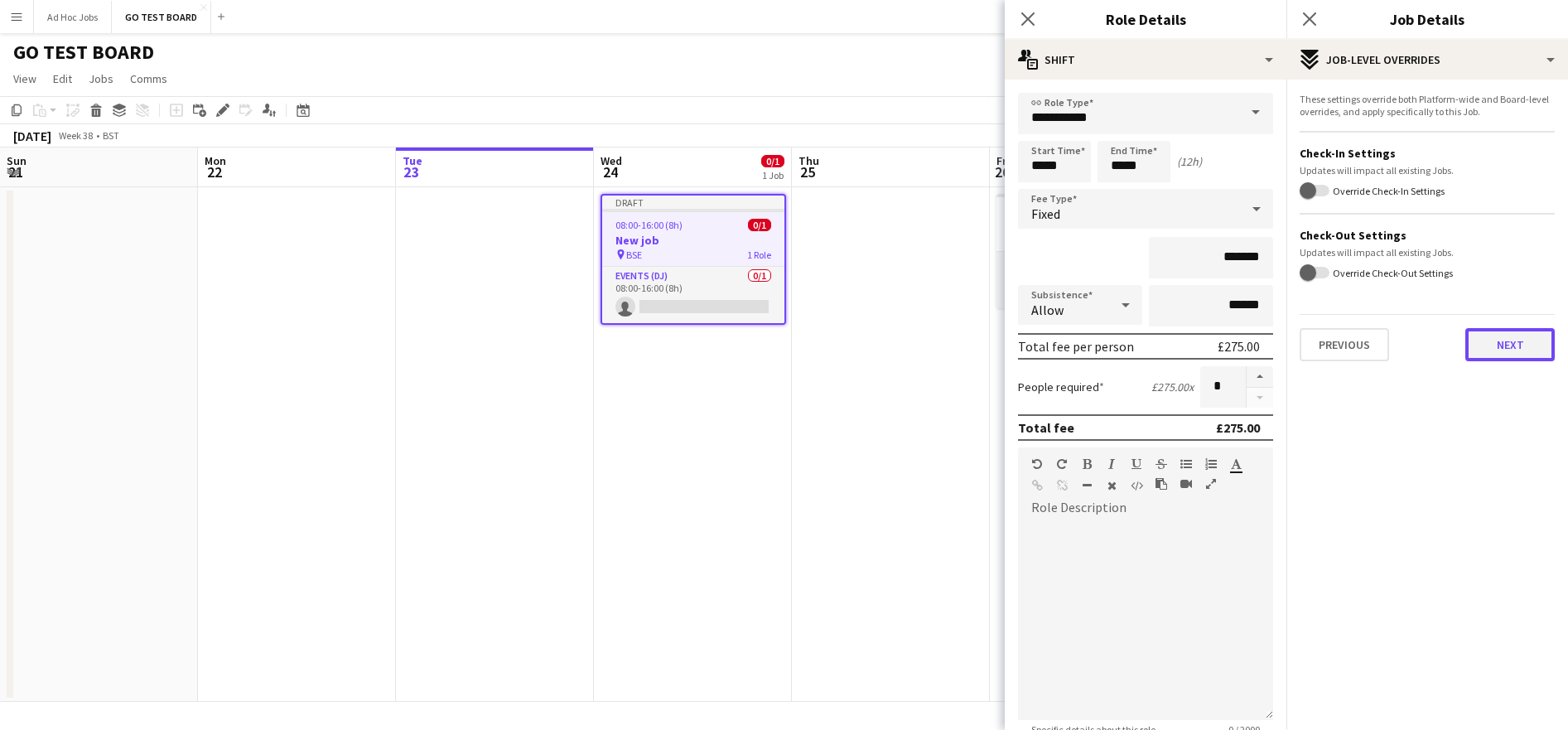
click at [1505, 344] on button "Next" at bounding box center [1510, 344] width 90 height 33
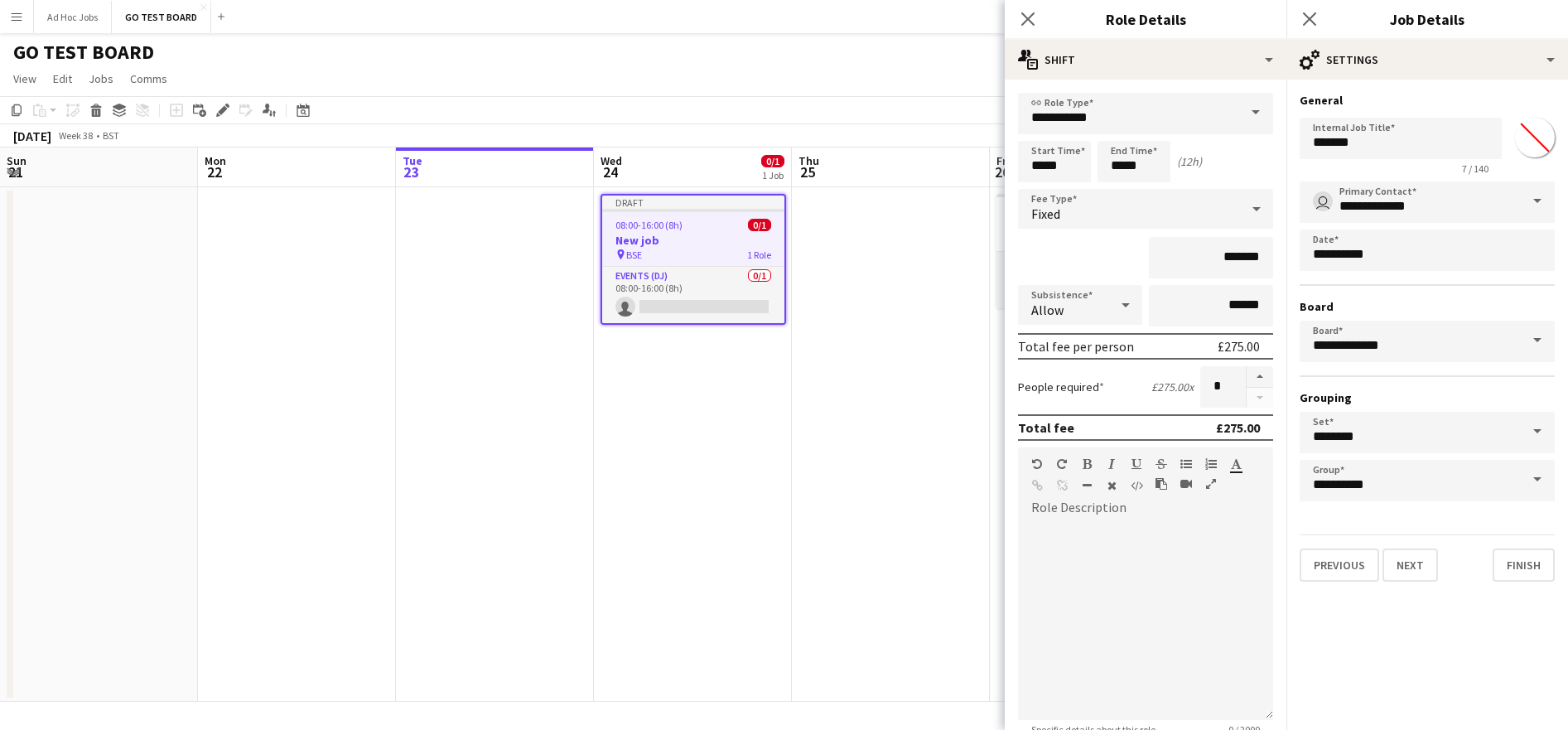
click at [1533, 133] on input "*******" at bounding box center [1535, 137] width 60 height 60
click at [1524, 91] on div "**********" at bounding box center [1428, 337] width 282 height 515
click at [1530, 569] on button "Finish" at bounding box center [1524, 564] width 63 height 33
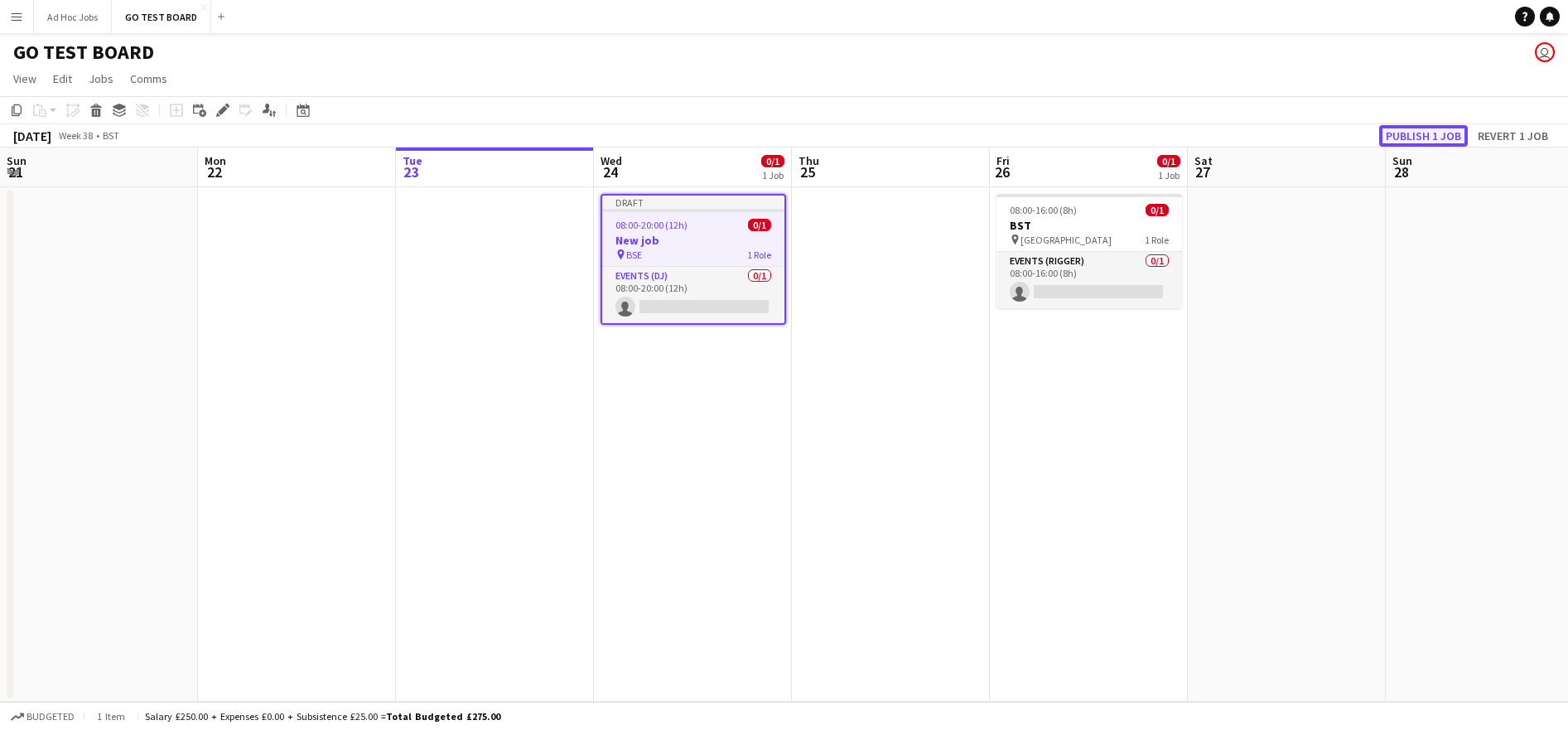
click at [1426, 136] on button "Publish 1 job" at bounding box center [1423, 135] width 89 height 21
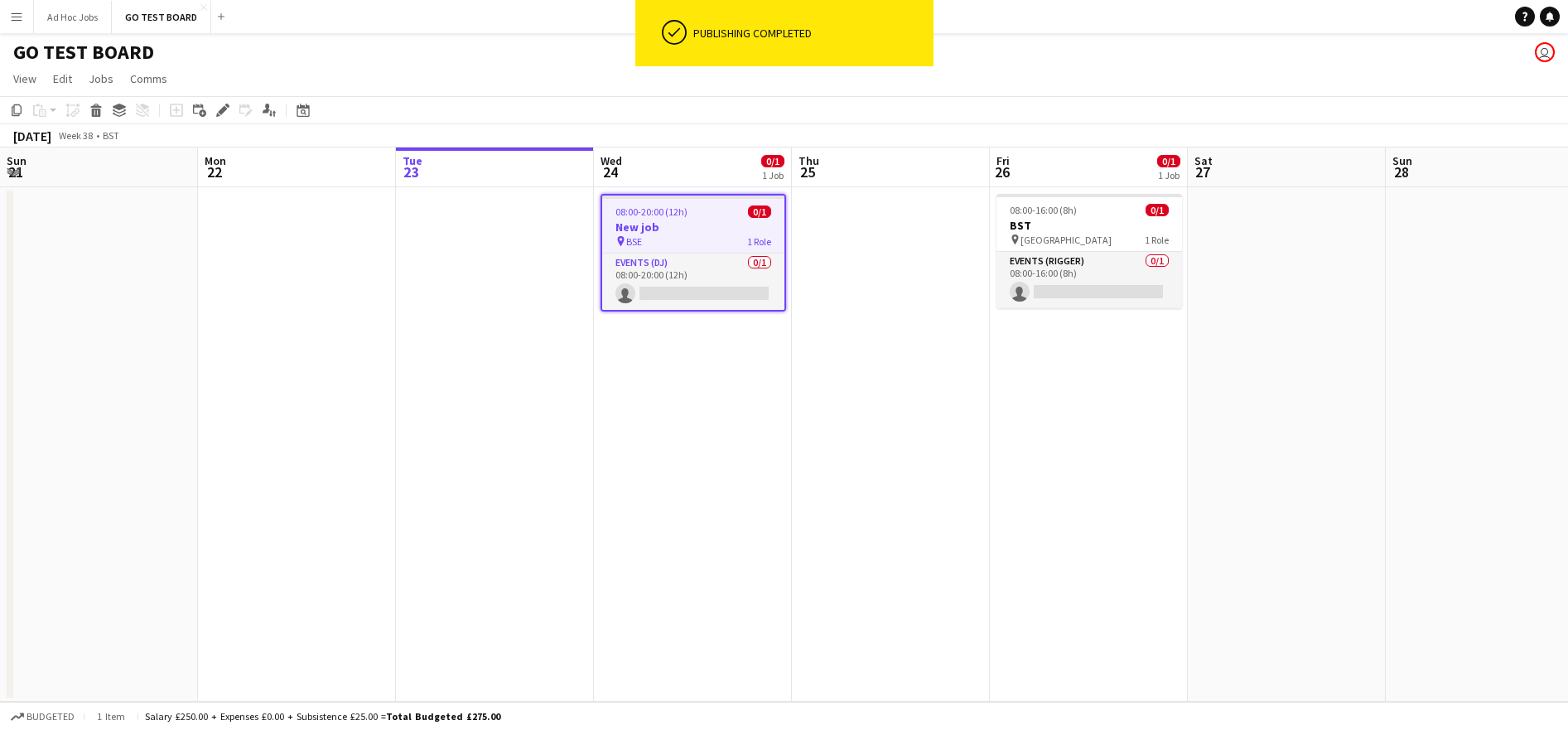
click at [688, 239] on div "pin BSE 1 Role" at bounding box center [693, 241] width 182 height 13
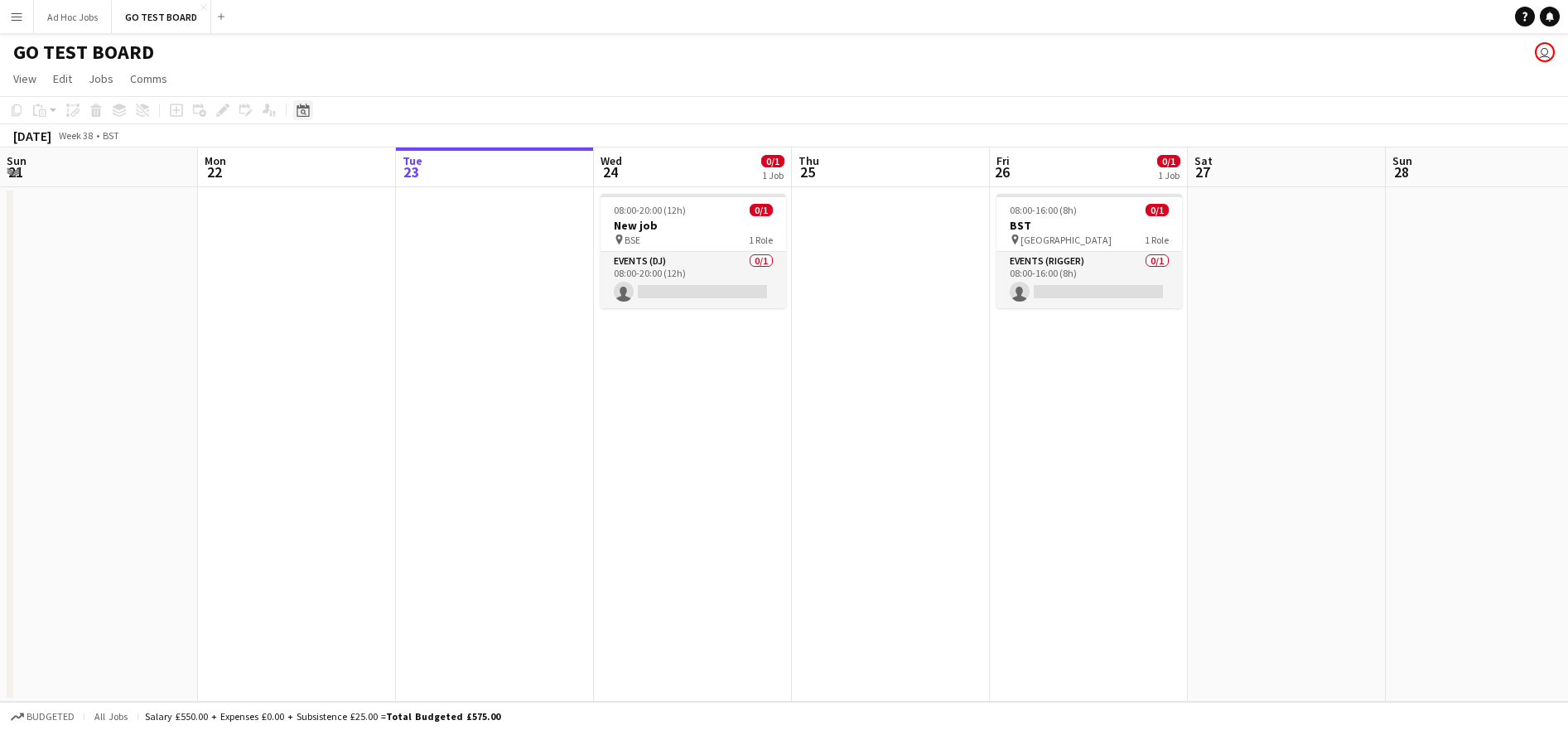
click at [299, 111] on icon "Date picker" at bounding box center [304, 110] width 13 height 13
click at [437, 91] on app-page-menu "View Day view expanded Day view collapsed Month view Date picker Jump to [DATE]…" at bounding box center [784, 80] width 1568 height 32
click at [685, 219] on h3 "New job" at bounding box center [693, 225] width 186 height 15
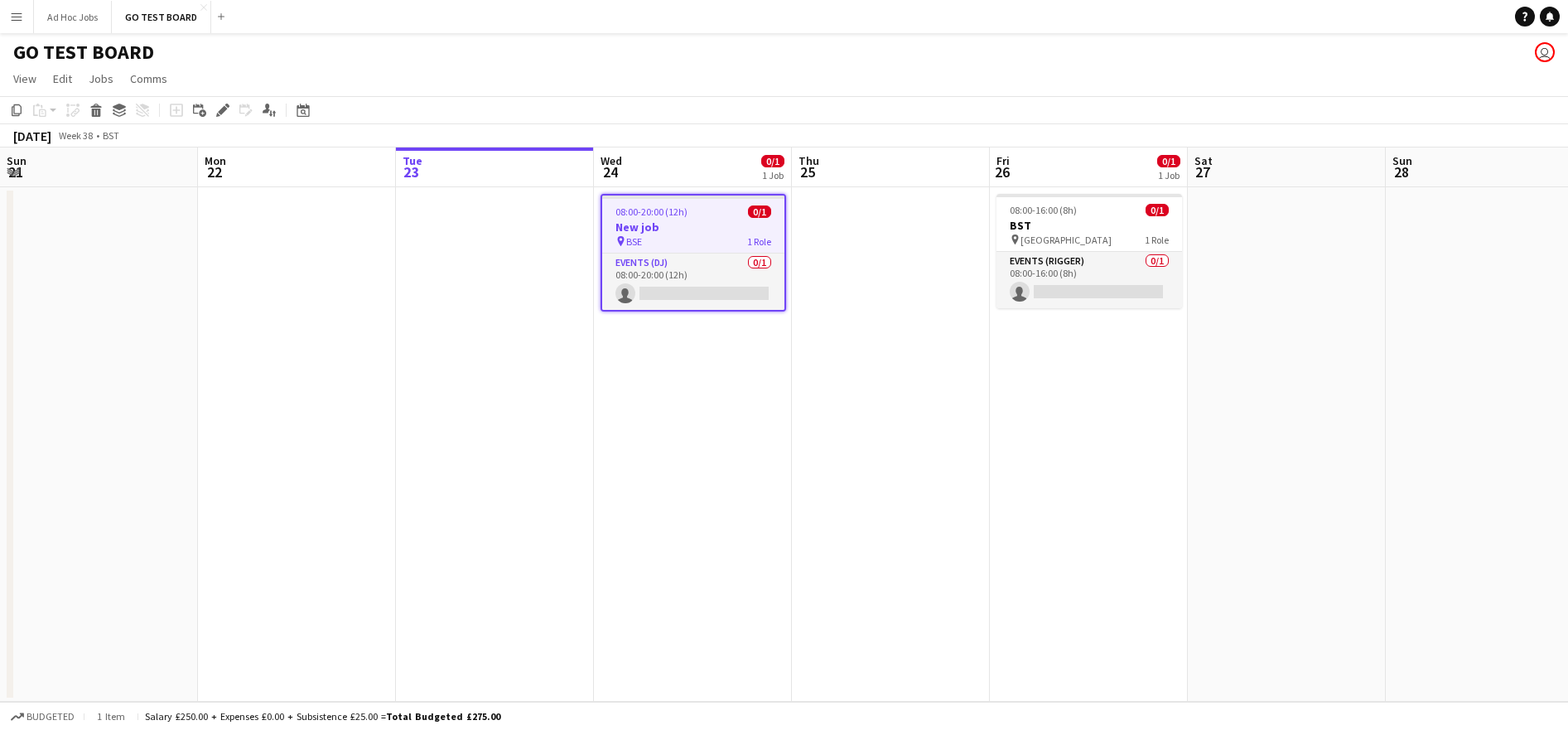
click at [685, 219] on h3 "New job" at bounding box center [693, 227] width 182 height 15
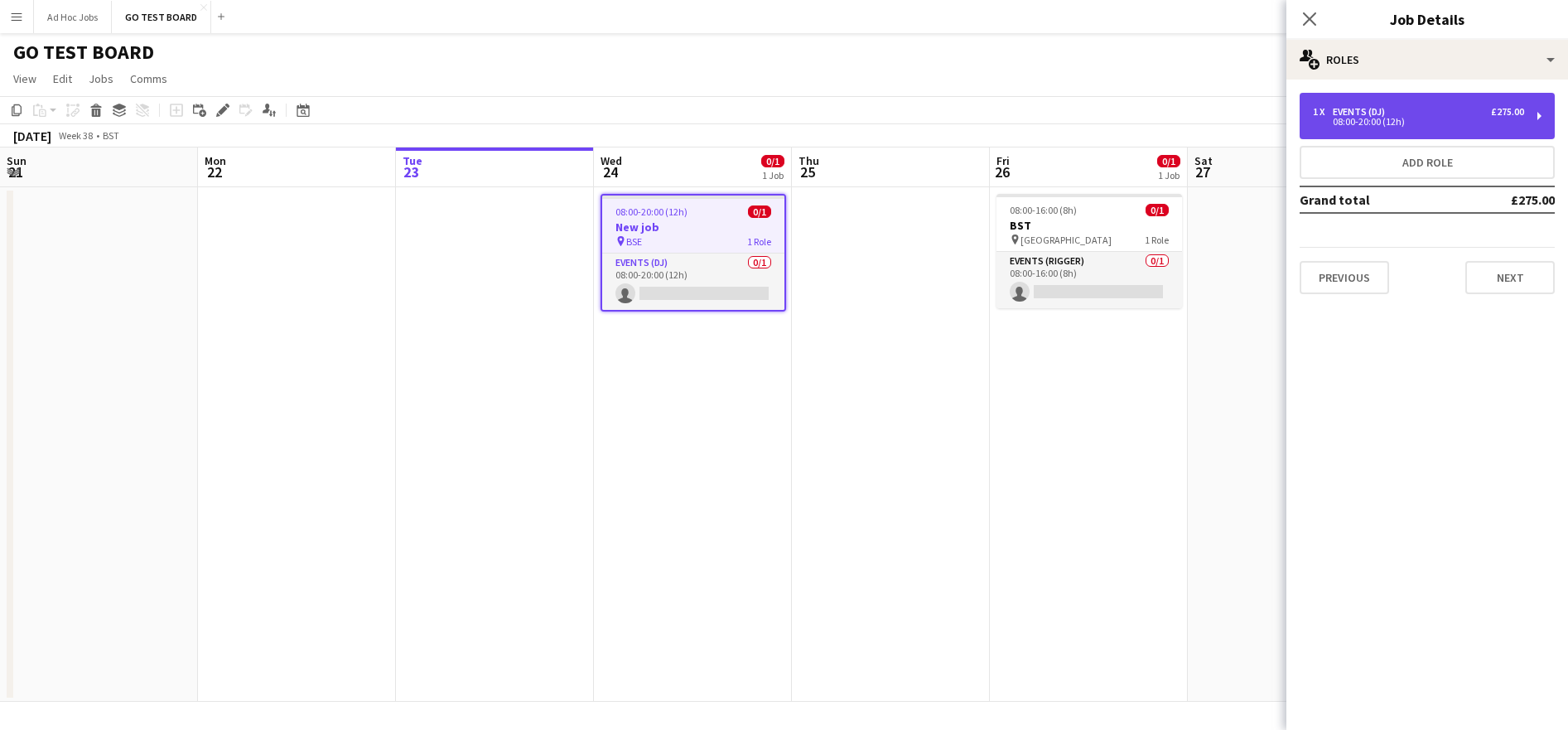
click at [1543, 119] on div "1 x Events (DJ) £275.00 08:00-20:00 (12h)" at bounding box center [1427, 116] width 255 height 47
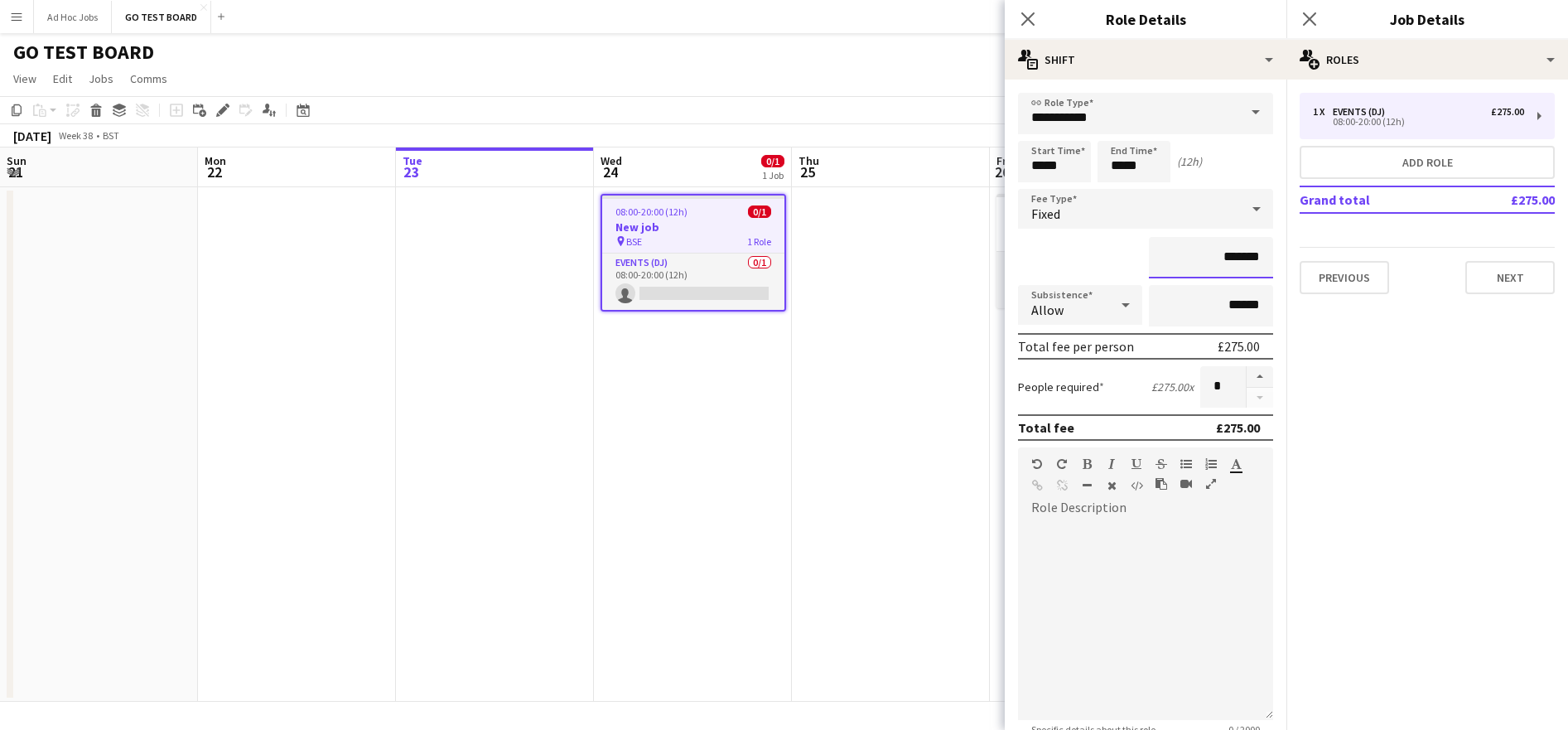
click at [1222, 267] on input "*******" at bounding box center [1211, 258] width 124 height 41
click at [1226, 258] on input "*******" at bounding box center [1211, 258] width 124 height 41
type input "*******"
click at [1267, 574] on form "**********" at bounding box center [1146, 499] width 282 height 815
click at [1524, 274] on button "Next" at bounding box center [1510, 276] width 90 height 33
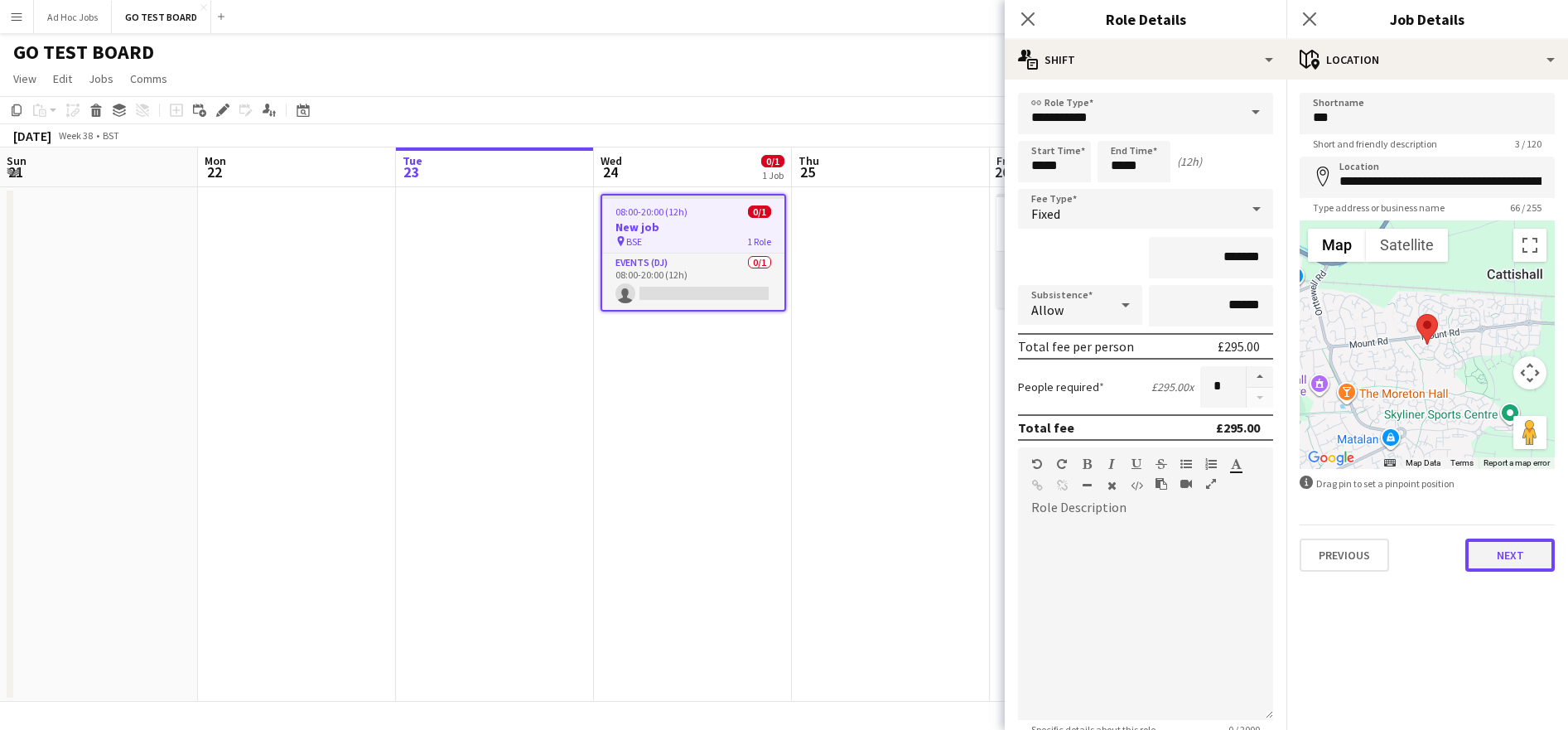
click at [1522, 560] on button "Next" at bounding box center [1510, 555] width 90 height 33
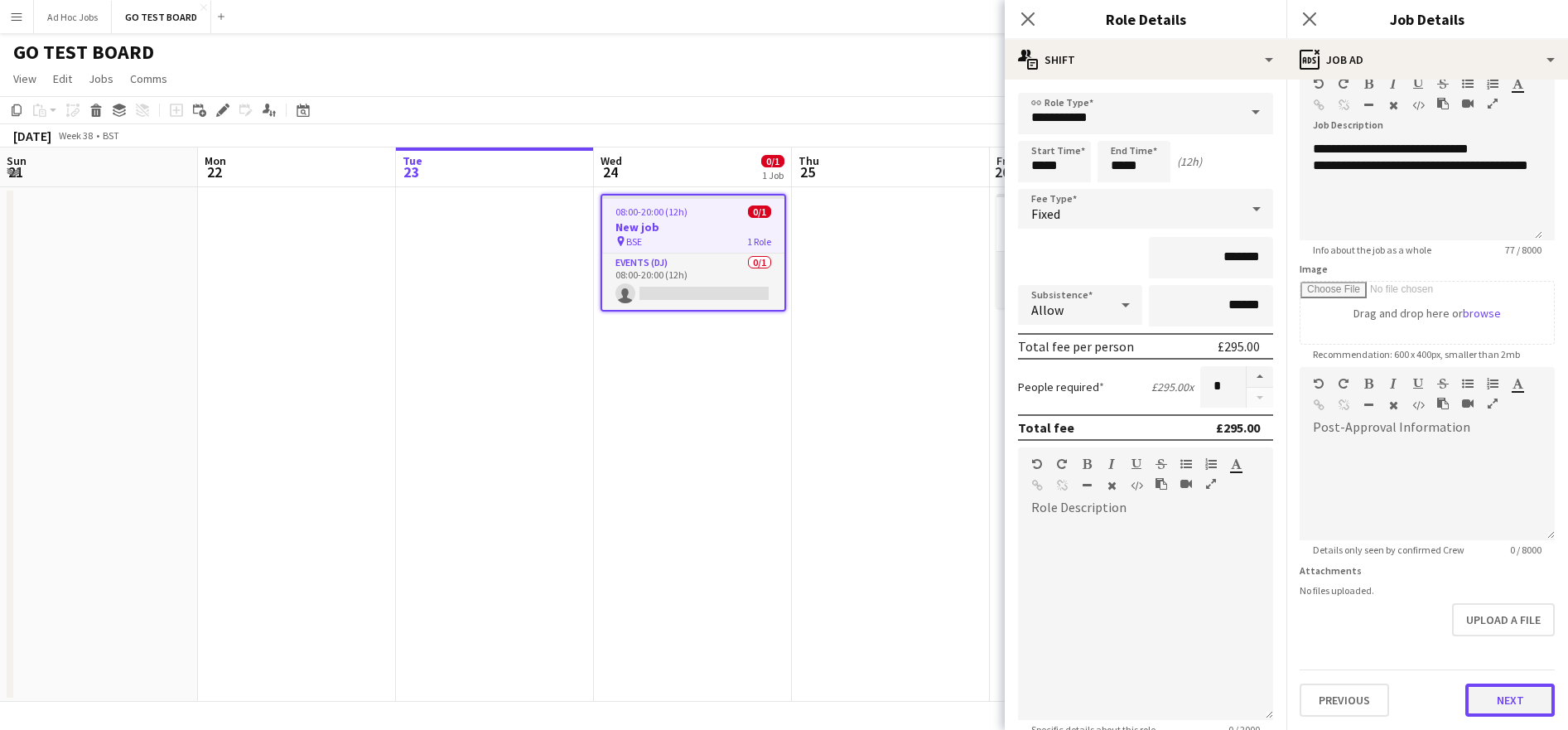
click at [1507, 694] on button "Next" at bounding box center [1510, 699] width 90 height 33
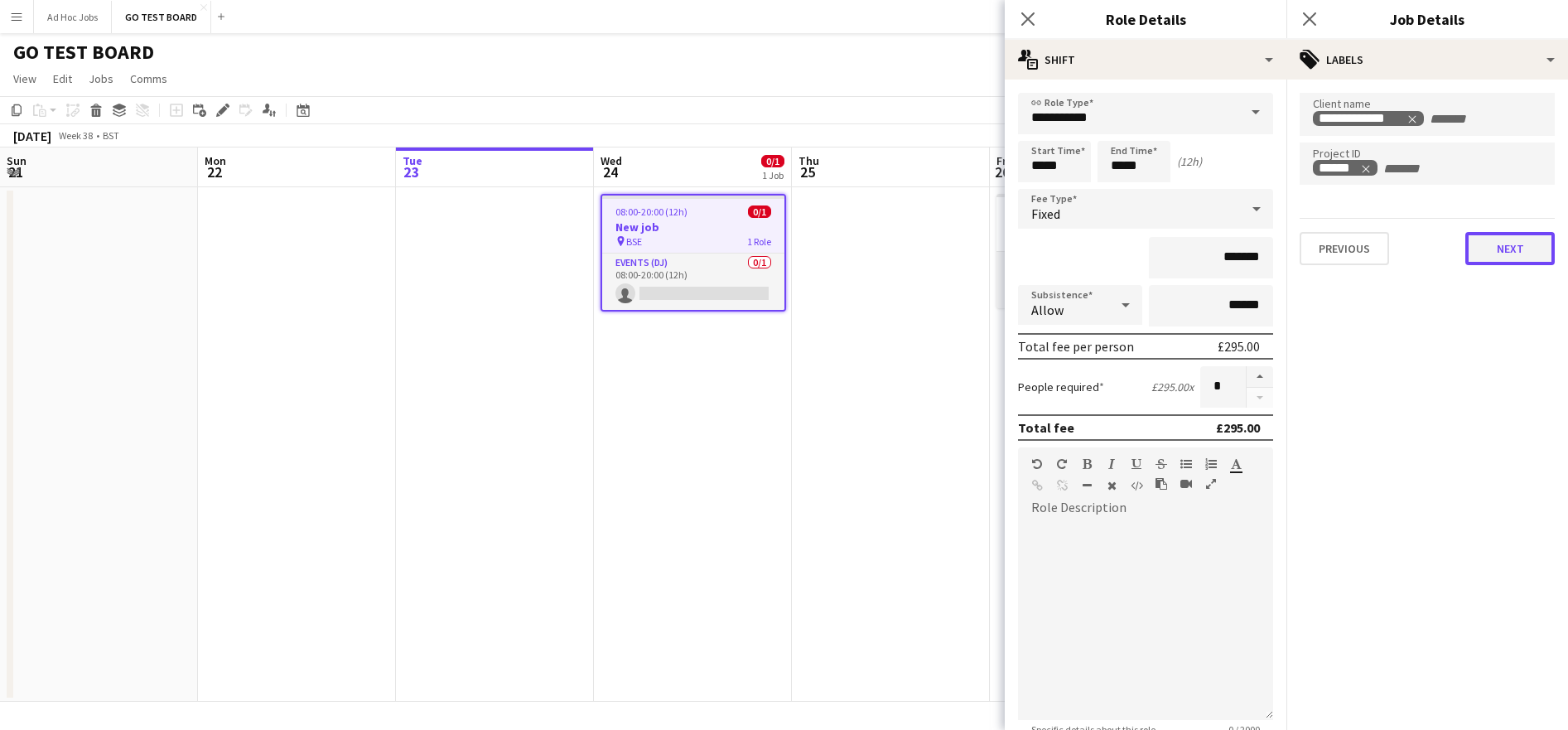
click at [1506, 258] on button "Next" at bounding box center [1510, 247] width 90 height 33
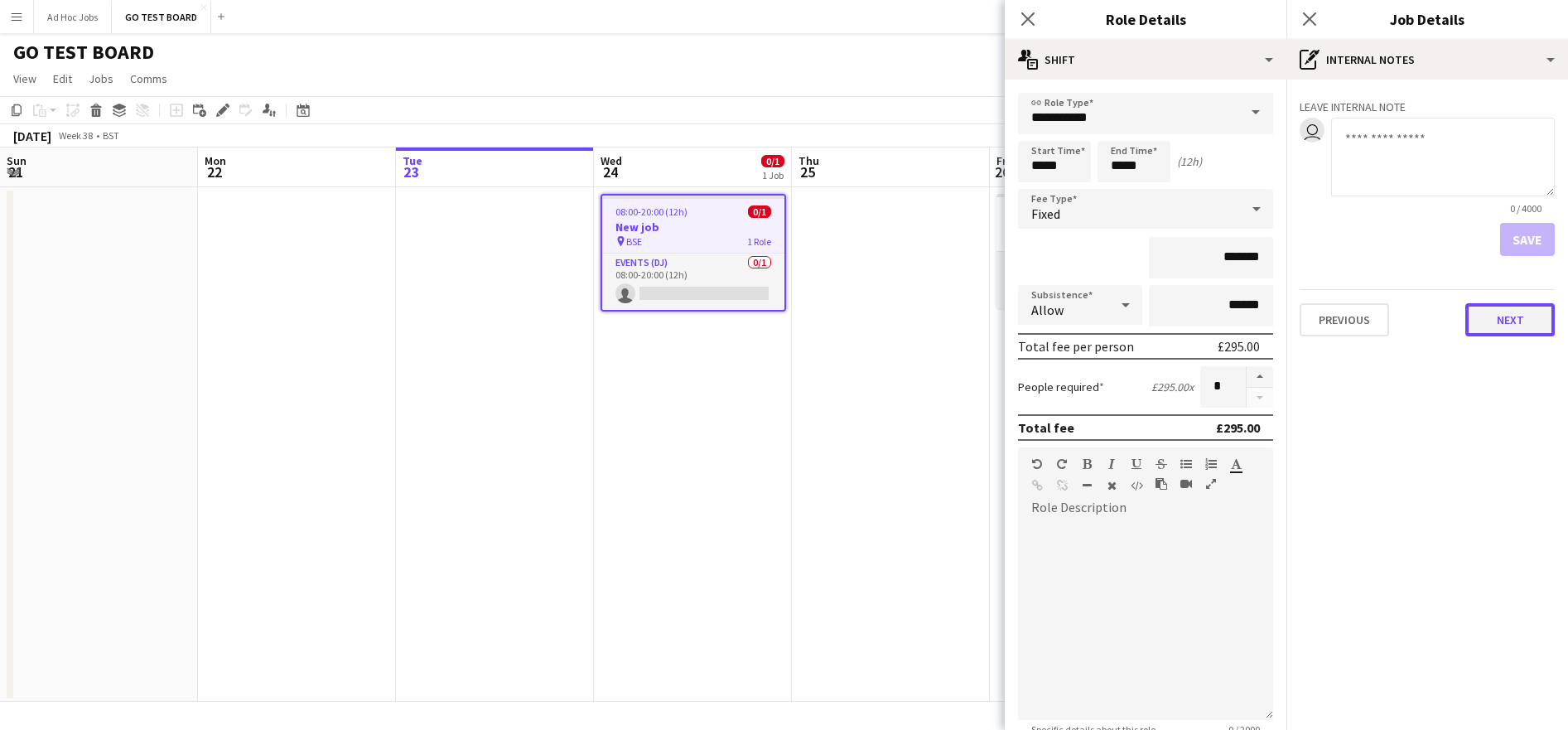
click at [1523, 317] on button "Next" at bounding box center [1510, 319] width 90 height 33
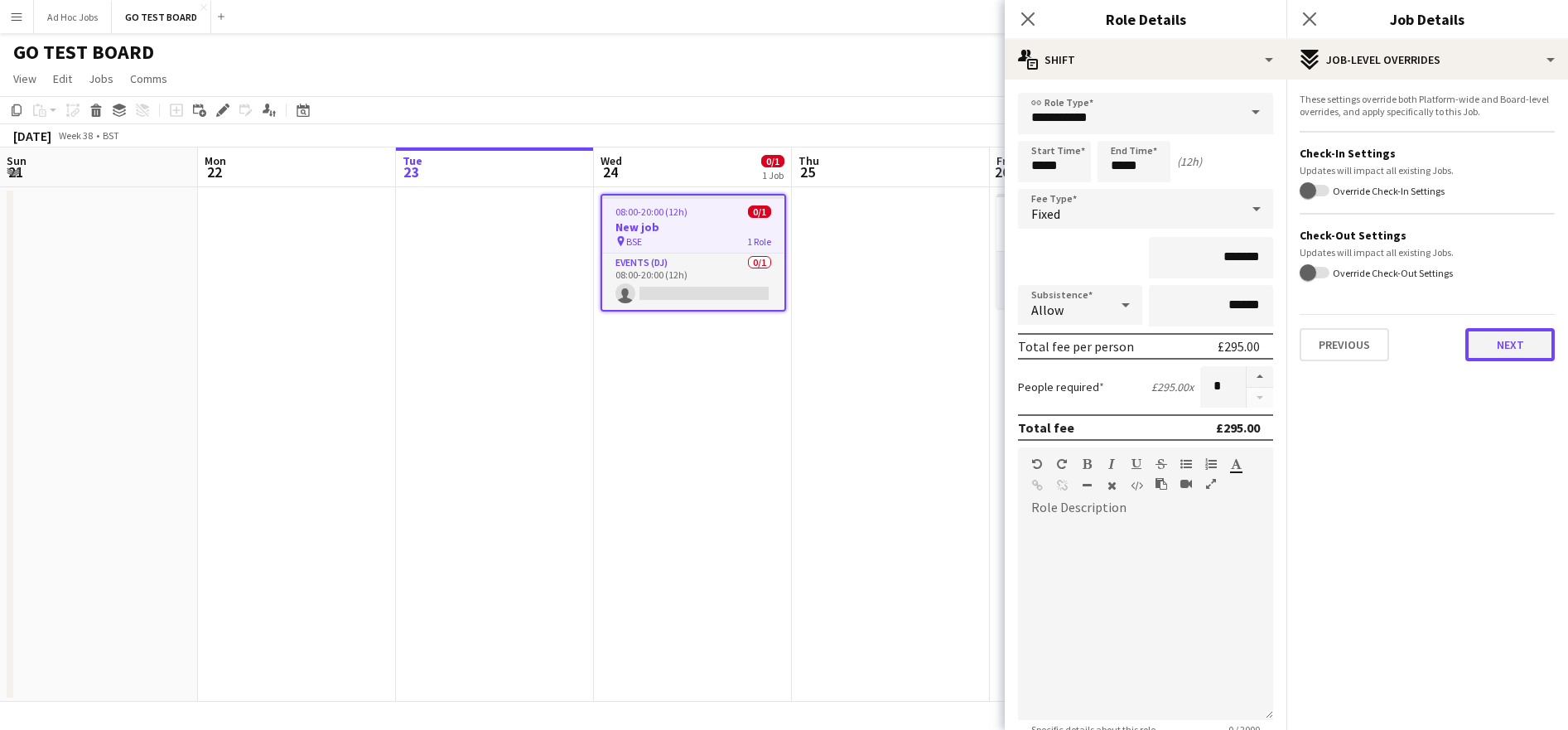
click at [1527, 345] on button "Next" at bounding box center [1510, 344] width 90 height 33
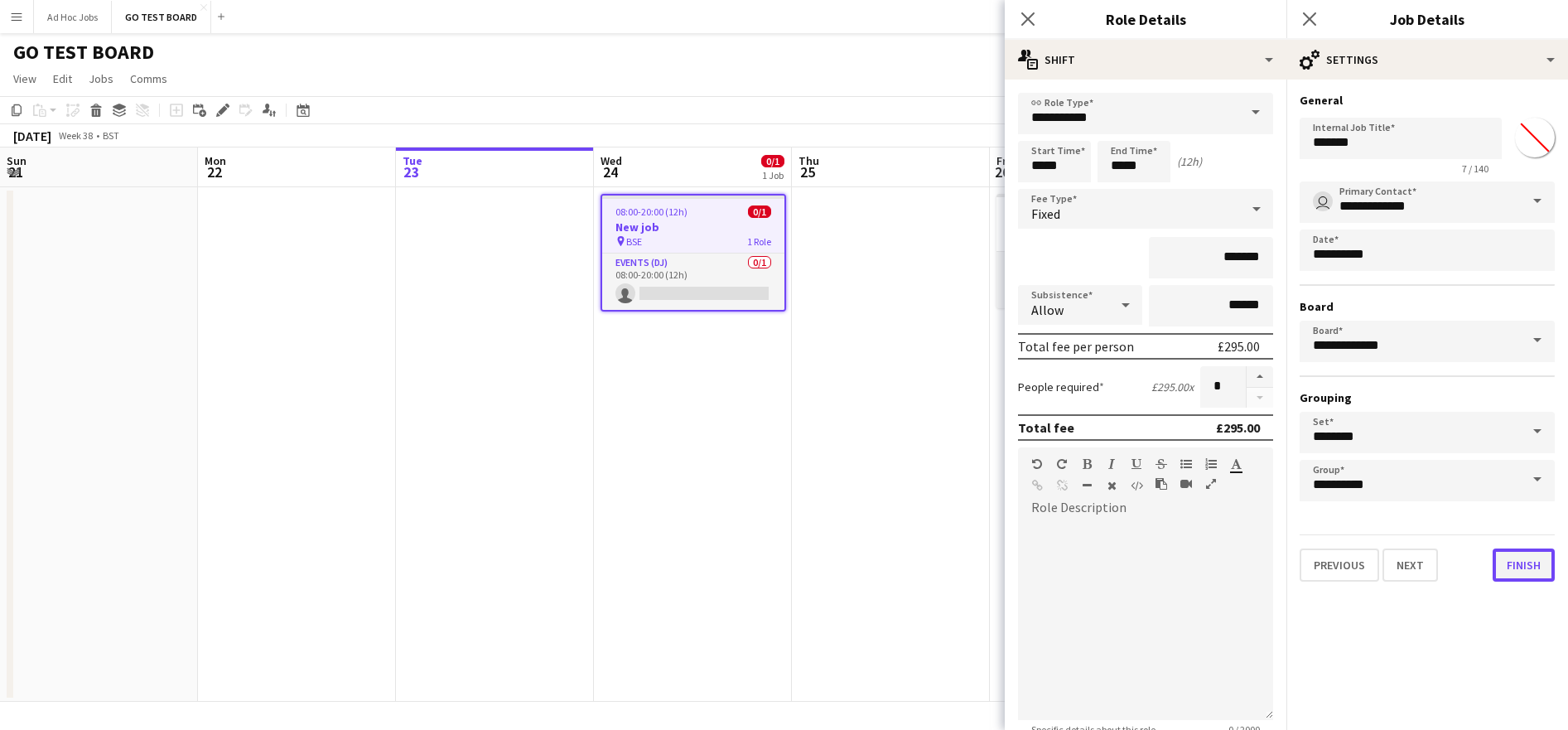
click at [1524, 571] on button "Finish" at bounding box center [1524, 564] width 63 height 33
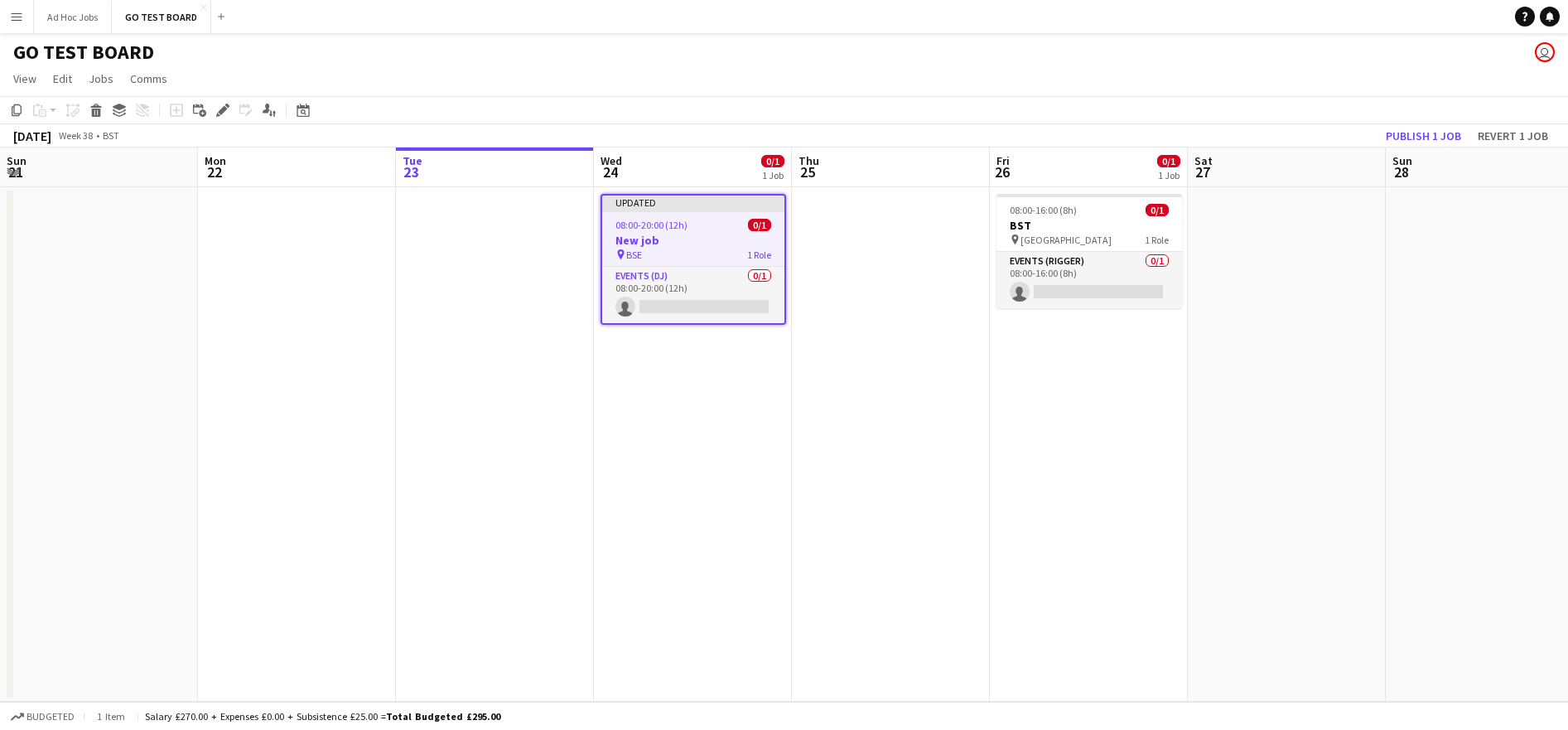
click at [685, 206] on div "Updated" at bounding box center [693, 202] width 182 height 13
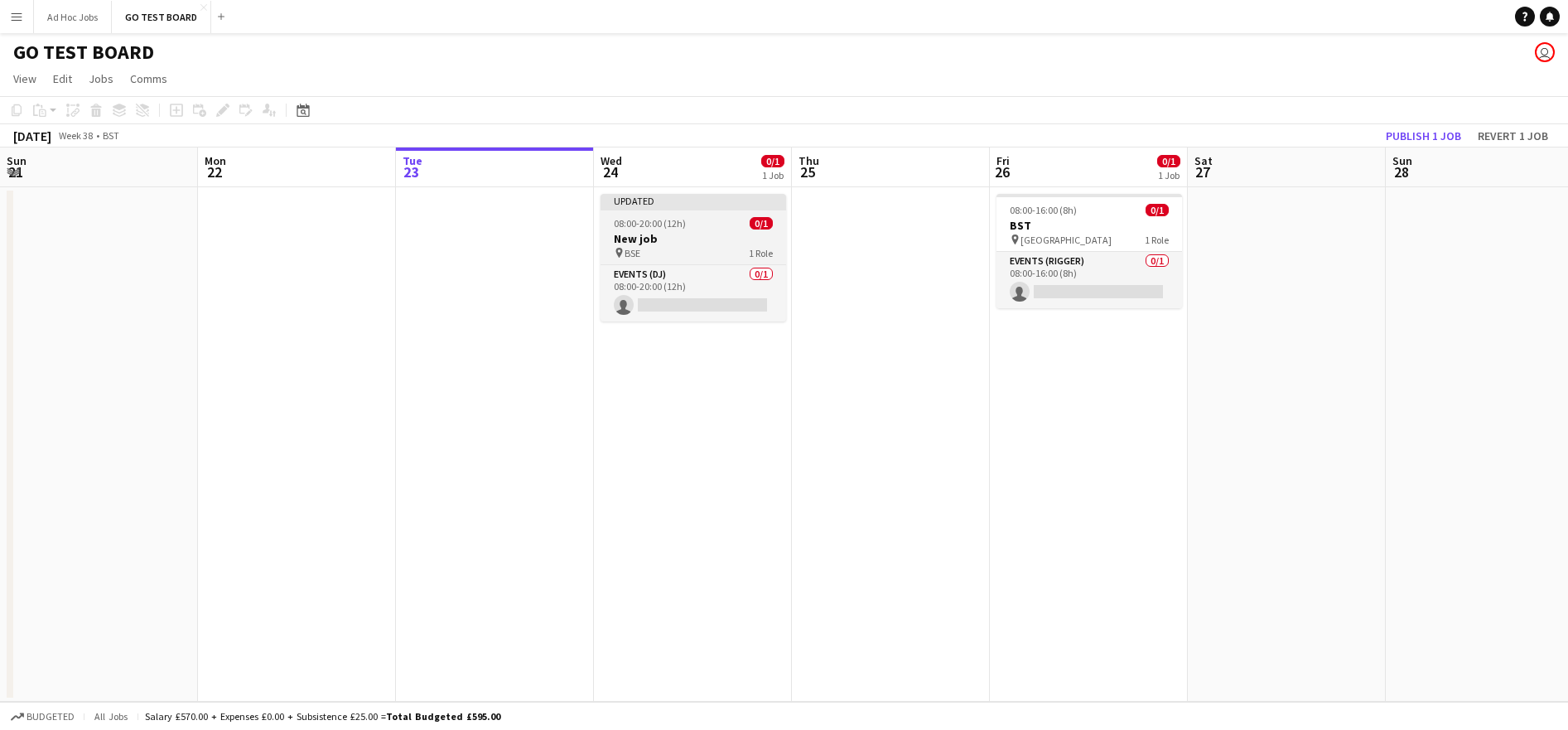
click at [685, 206] on div "Updated" at bounding box center [693, 201] width 186 height 13
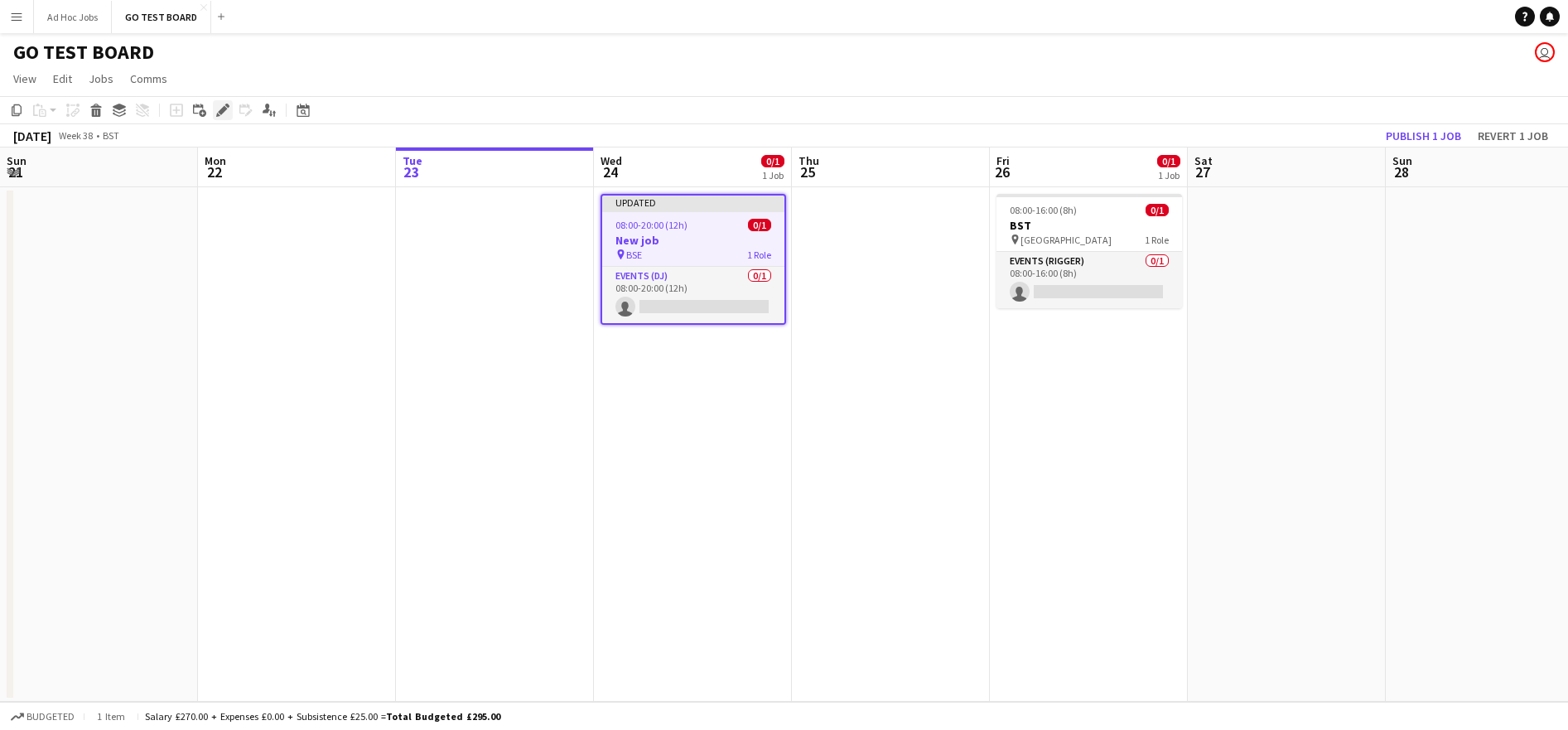
click at [214, 114] on div "Edit" at bounding box center [222, 109] width 20 height 20
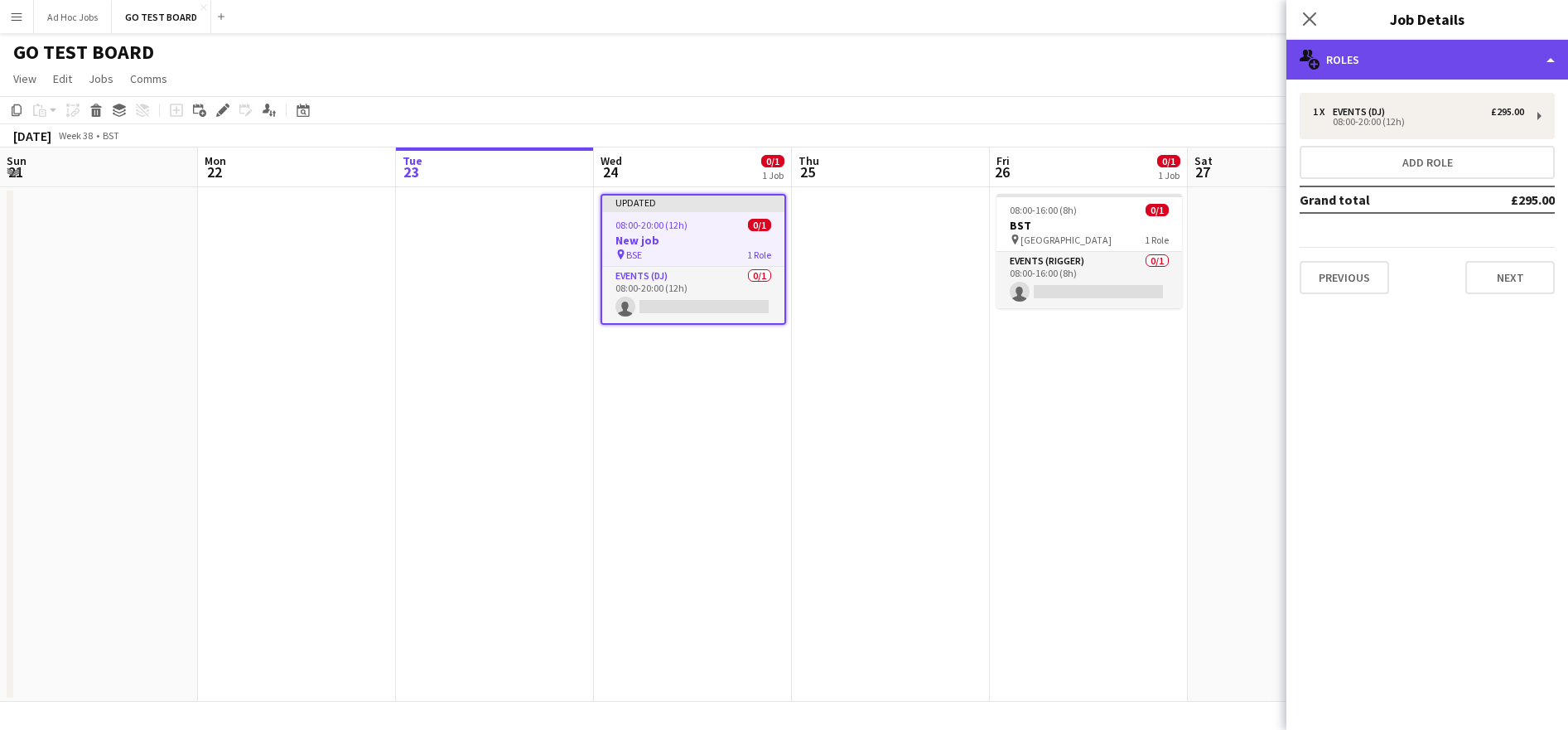
click at [1553, 63] on div "multiple-users-add Roles" at bounding box center [1428, 60] width 282 height 40
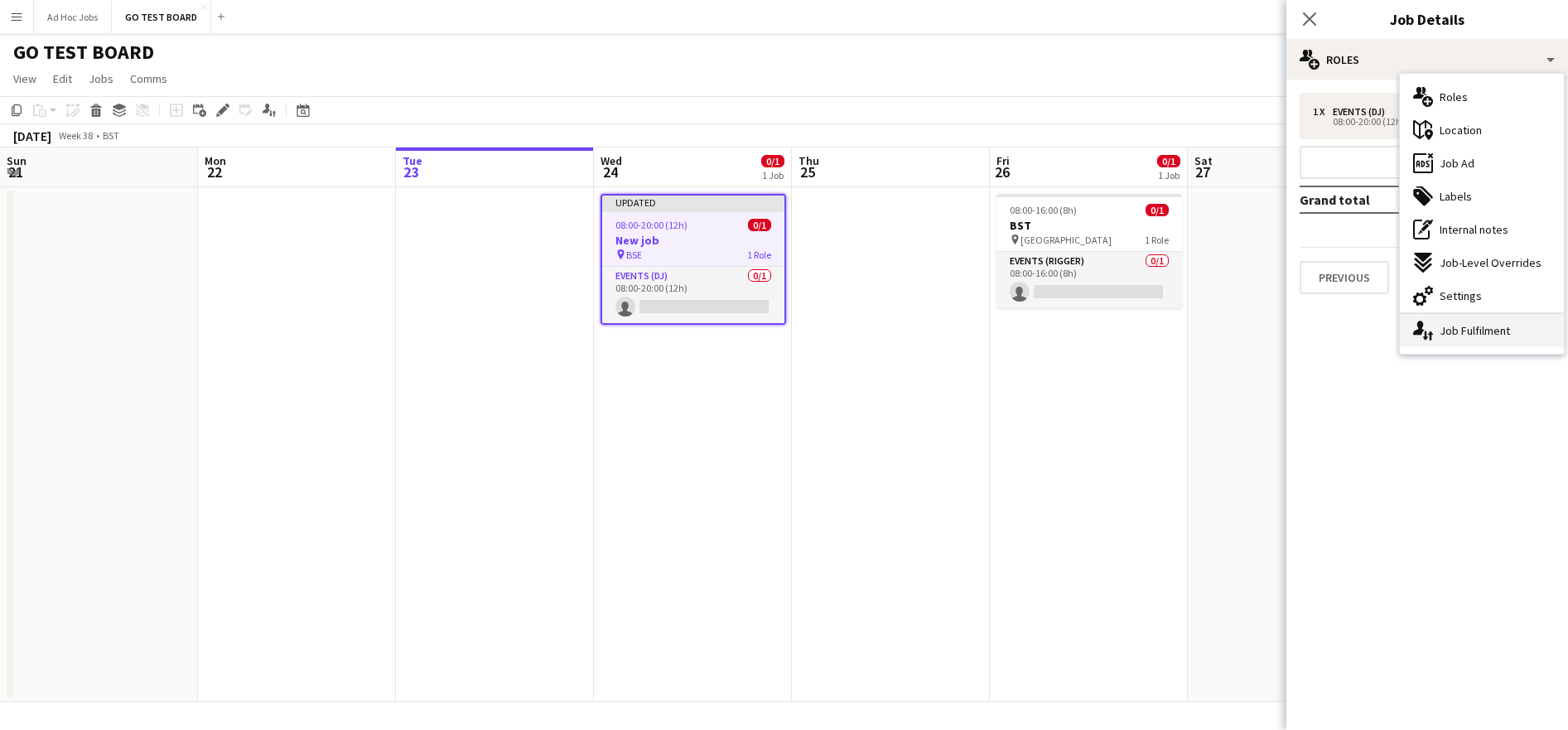
click at [1493, 338] on div "single-neutral-actions-up-down Job Fulfilment" at bounding box center [1482, 330] width 164 height 33
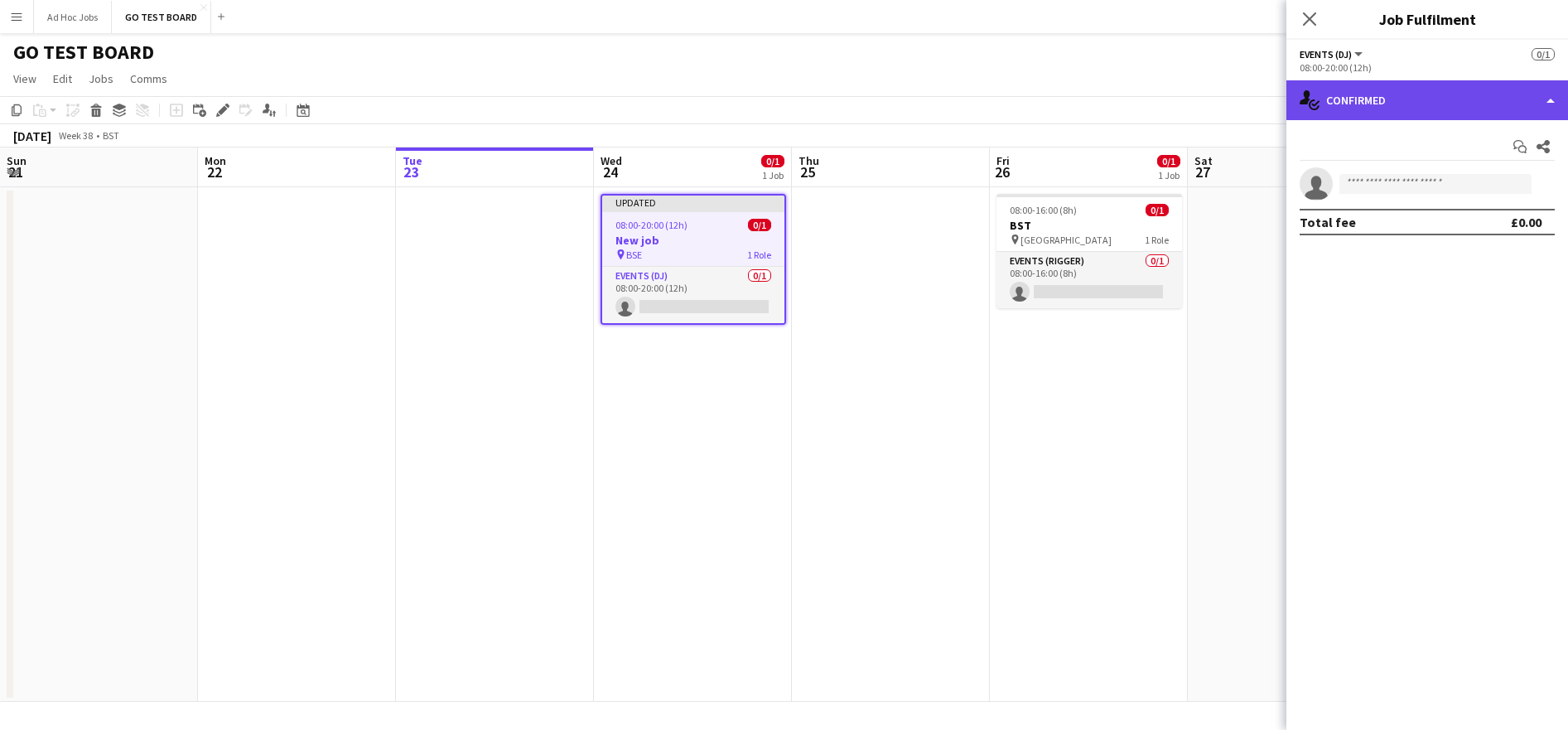
click at [1486, 96] on div "single-neutral-actions-check-2 Confirmed" at bounding box center [1428, 100] width 282 height 40
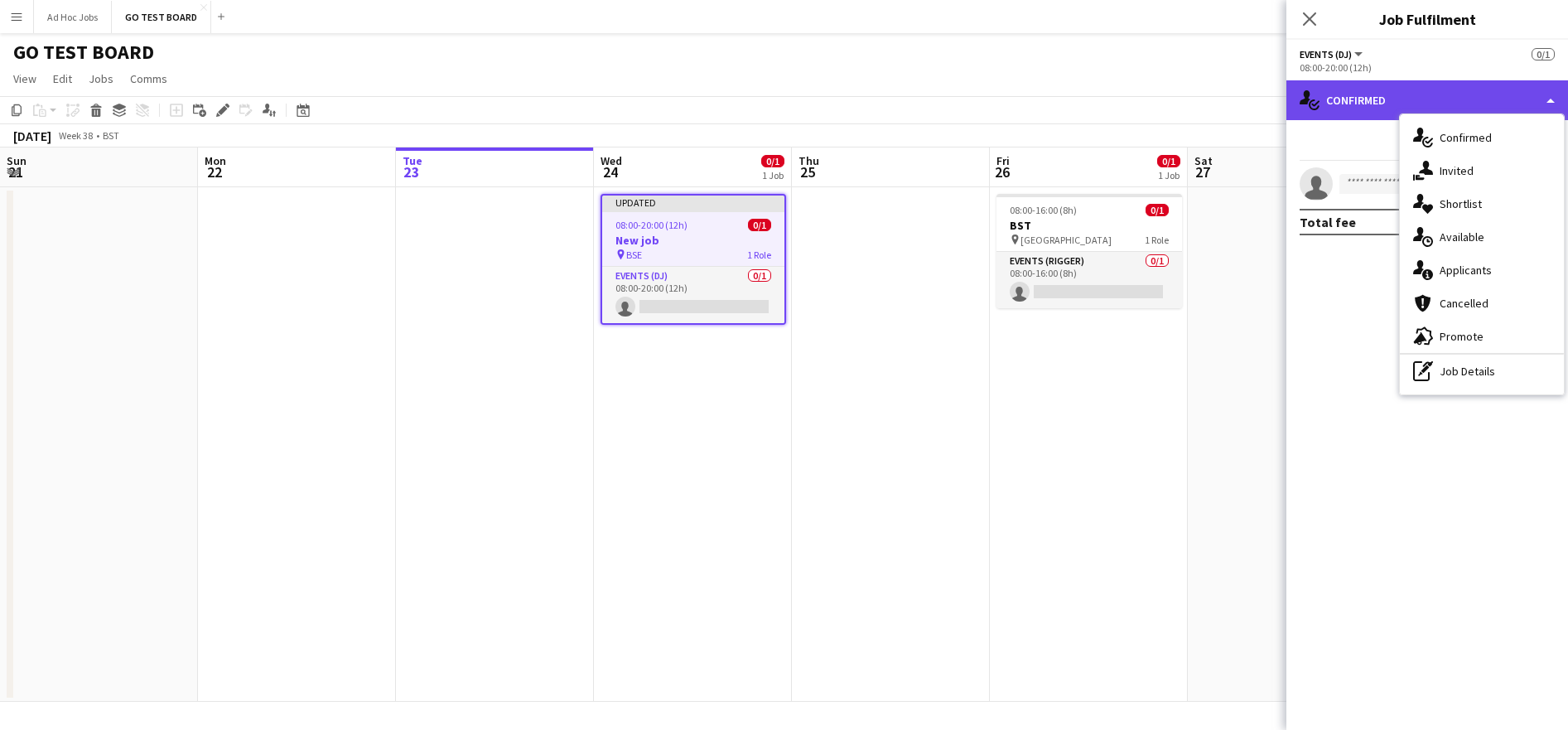
click at [1369, 94] on div "single-neutral-actions-check-2 Confirmed" at bounding box center [1428, 100] width 282 height 40
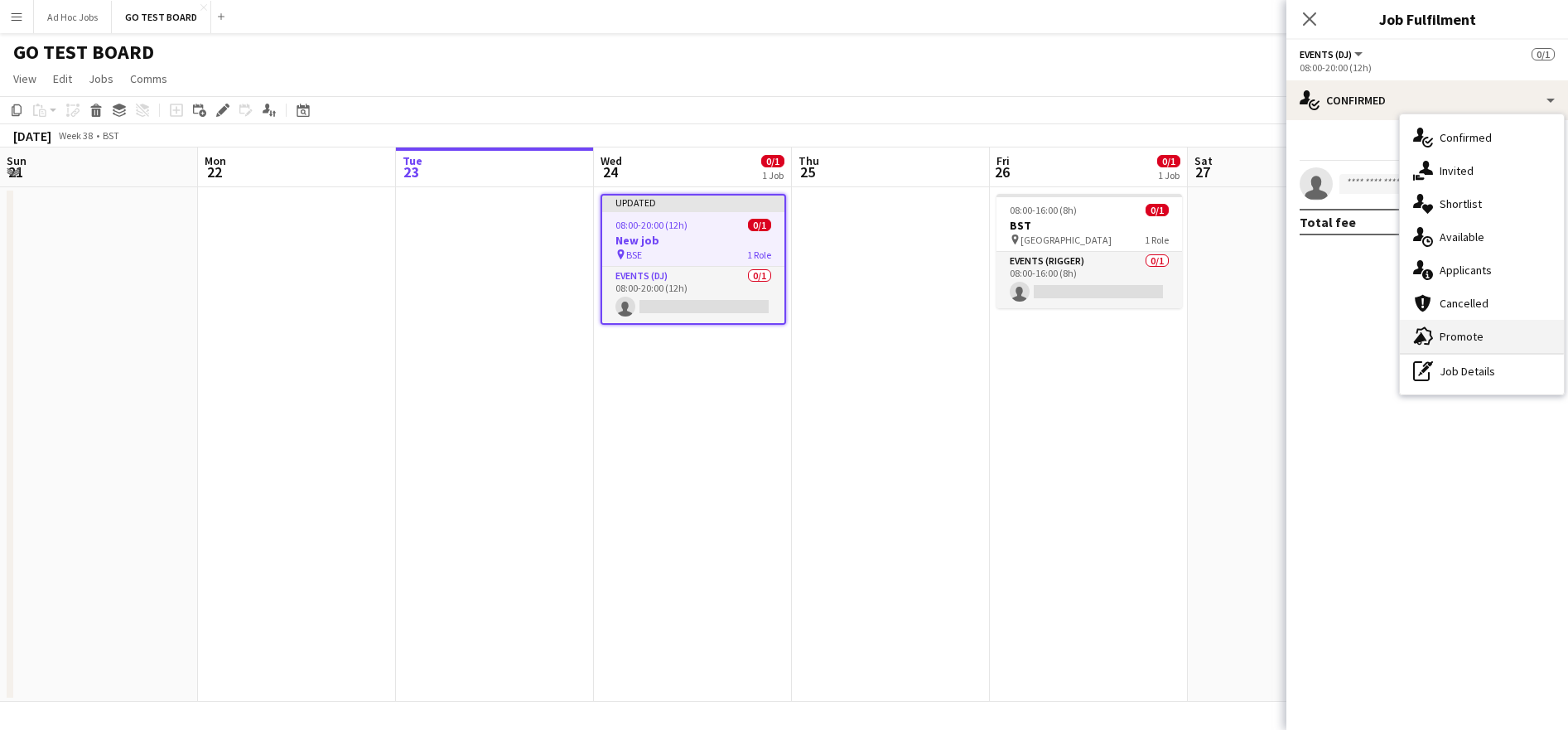
click at [1465, 330] on span "Promote" at bounding box center [1462, 336] width 44 height 15
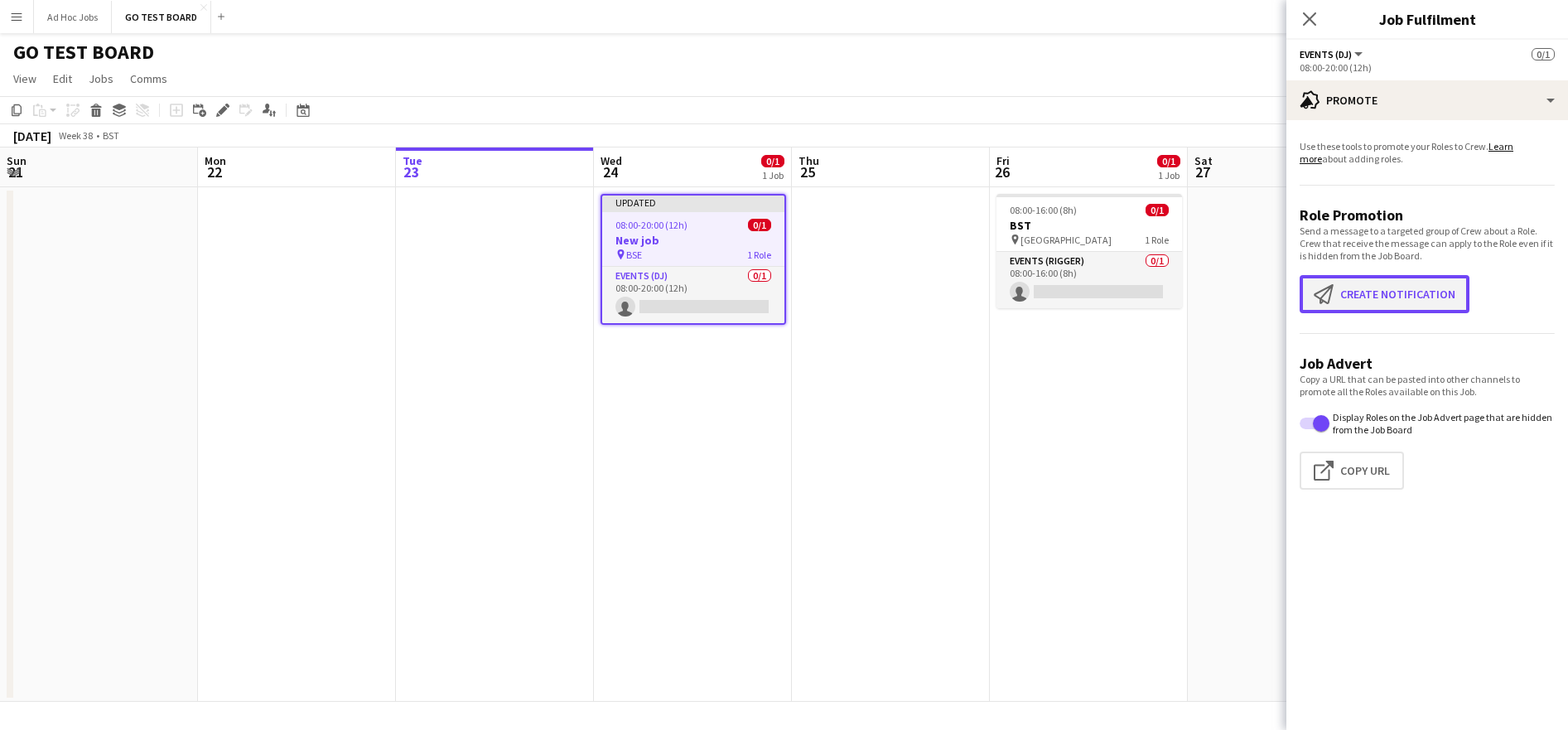
click at [1397, 298] on button "Create notification Create notification" at bounding box center [1385, 294] width 170 height 38
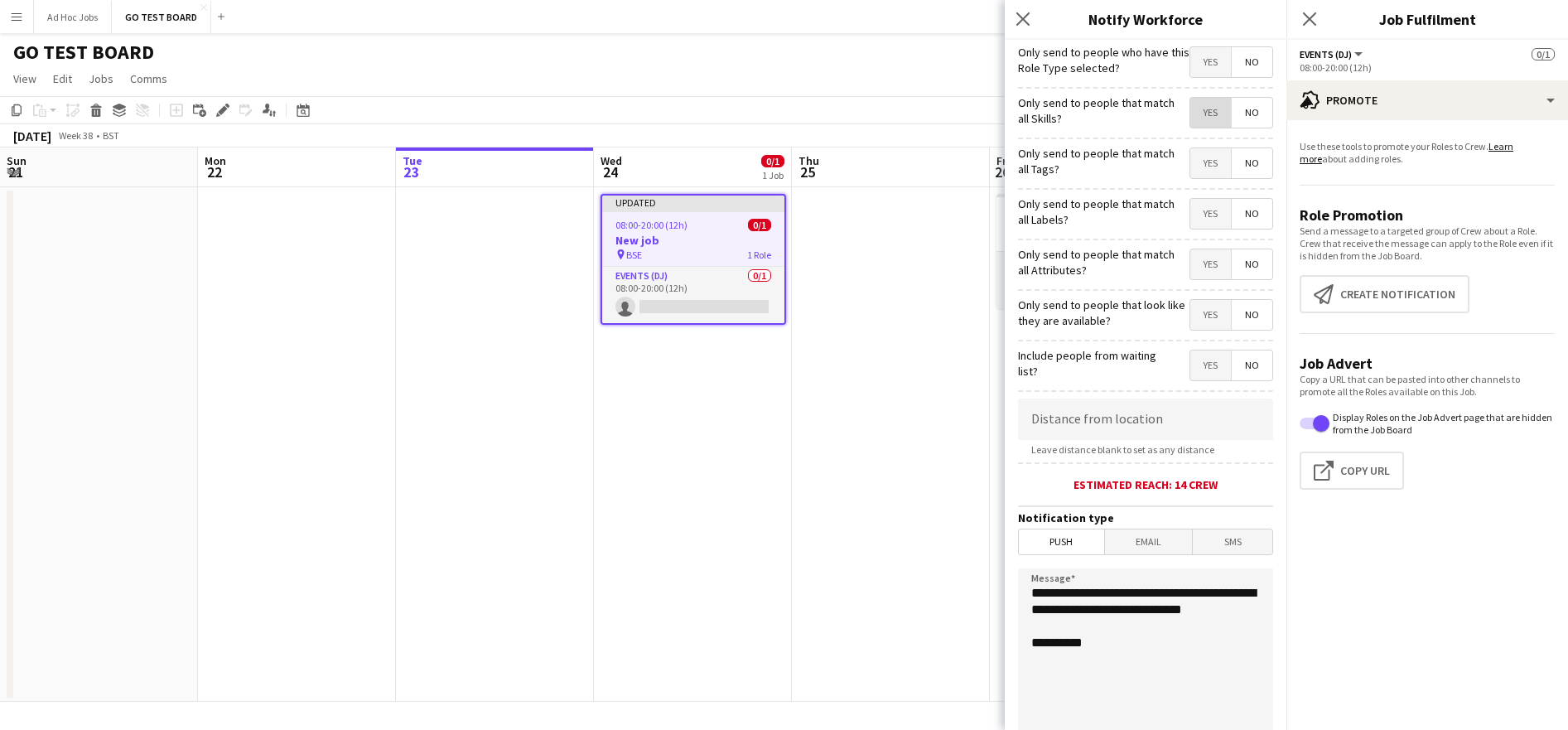
click at [1211, 110] on span "Yes" at bounding box center [1210, 113] width 40 height 30
click at [1235, 119] on span "No" at bounding box center [1251, 113] width 40 height 30
click at [1206, 162] on span "Yes" at bounding box center [1210, 163] width 40 height 30
click at [1232, 165] on span "No" at bounding box center [1251, 163] width 40 height 30
click at [1207, 317] on span "Yes" at bounding box center [1210, 315] width 40 height 30
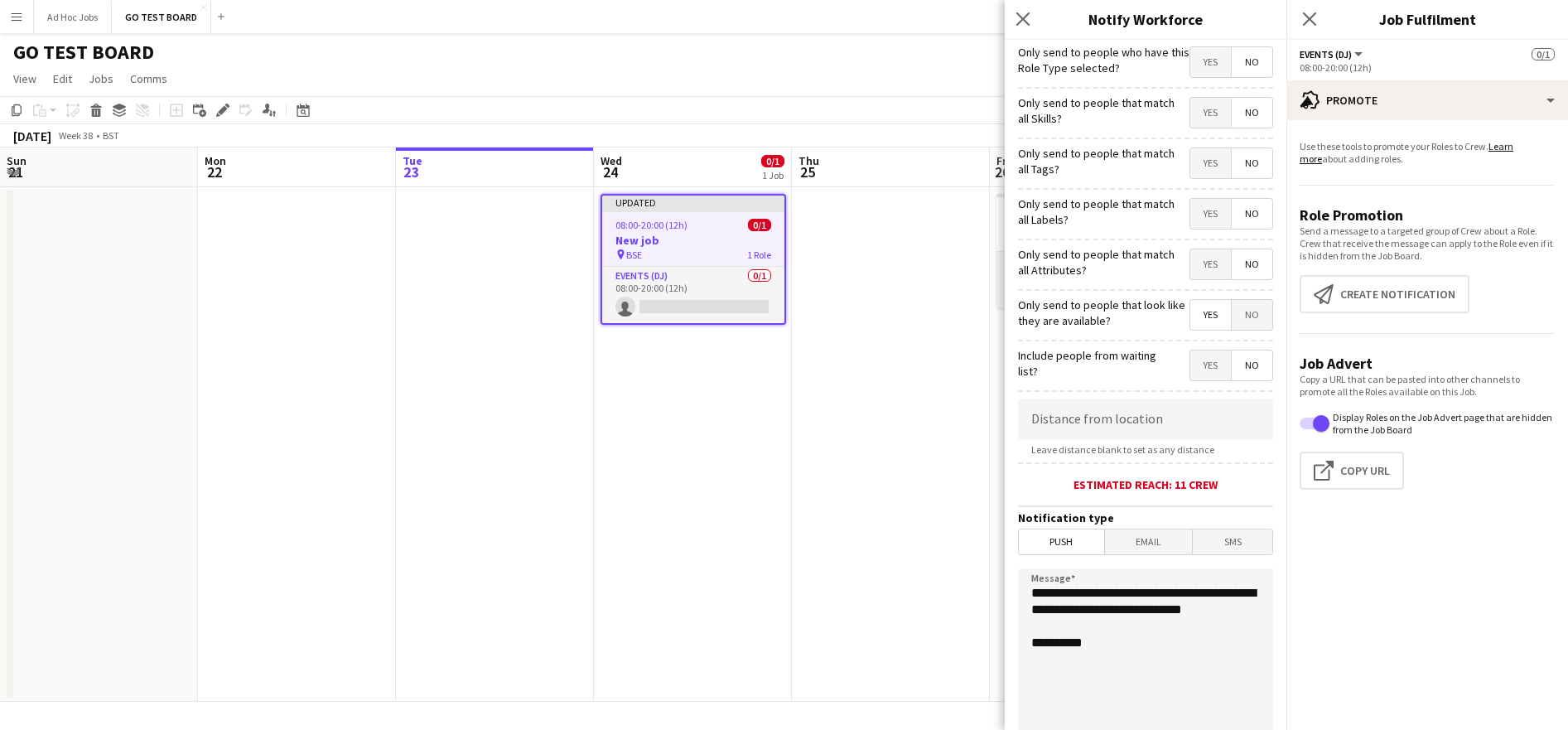
click at [1183, 489] on div "Estimated reach: 11 crew" at bounding box center [1145, 484] width 255 height 15
click at [1180, 493] on form "**********" at bounding box center [1146, 476] width 282 height 872
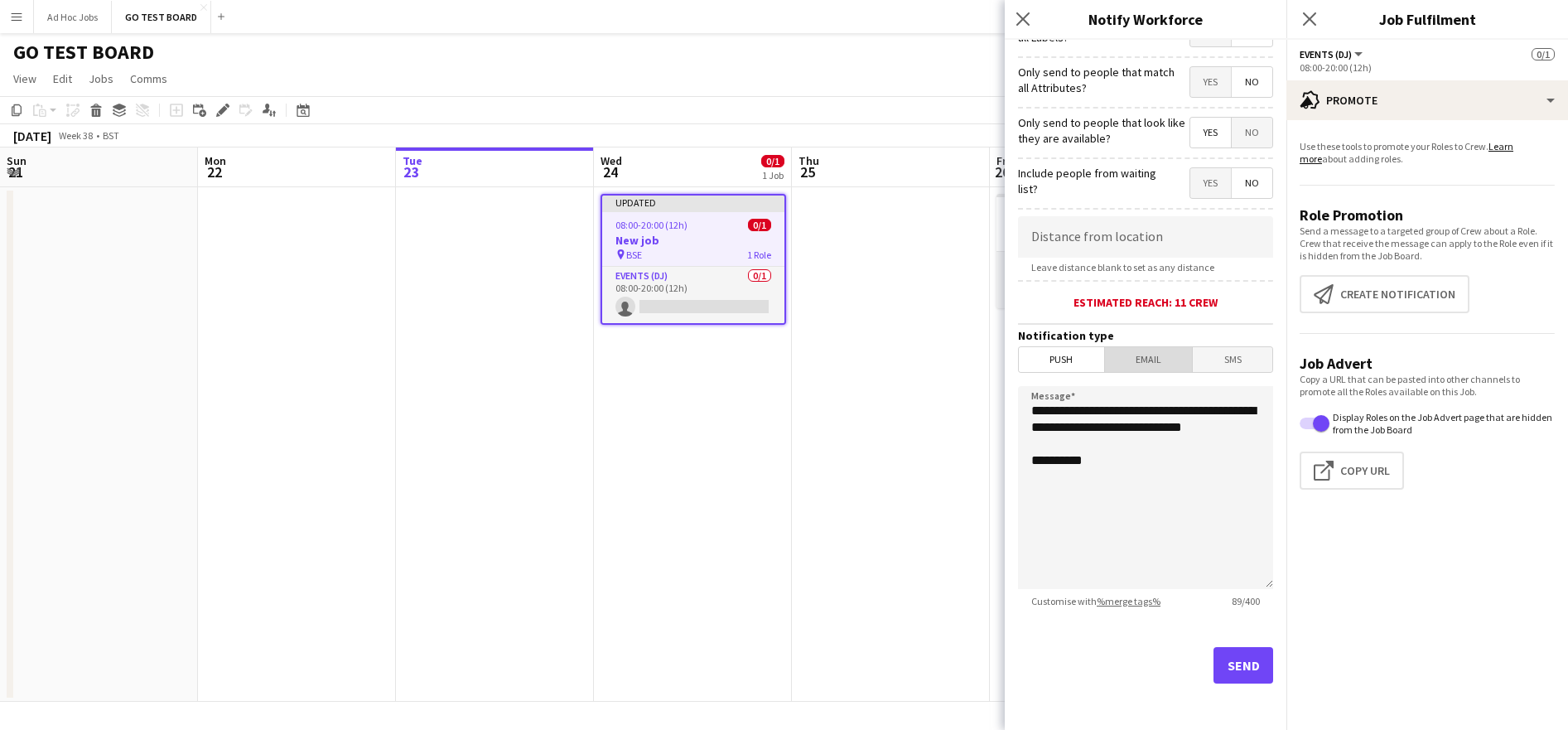
click at [1150, 371] on span "Email" at bounding box center [1149, 359] width 88 height 25
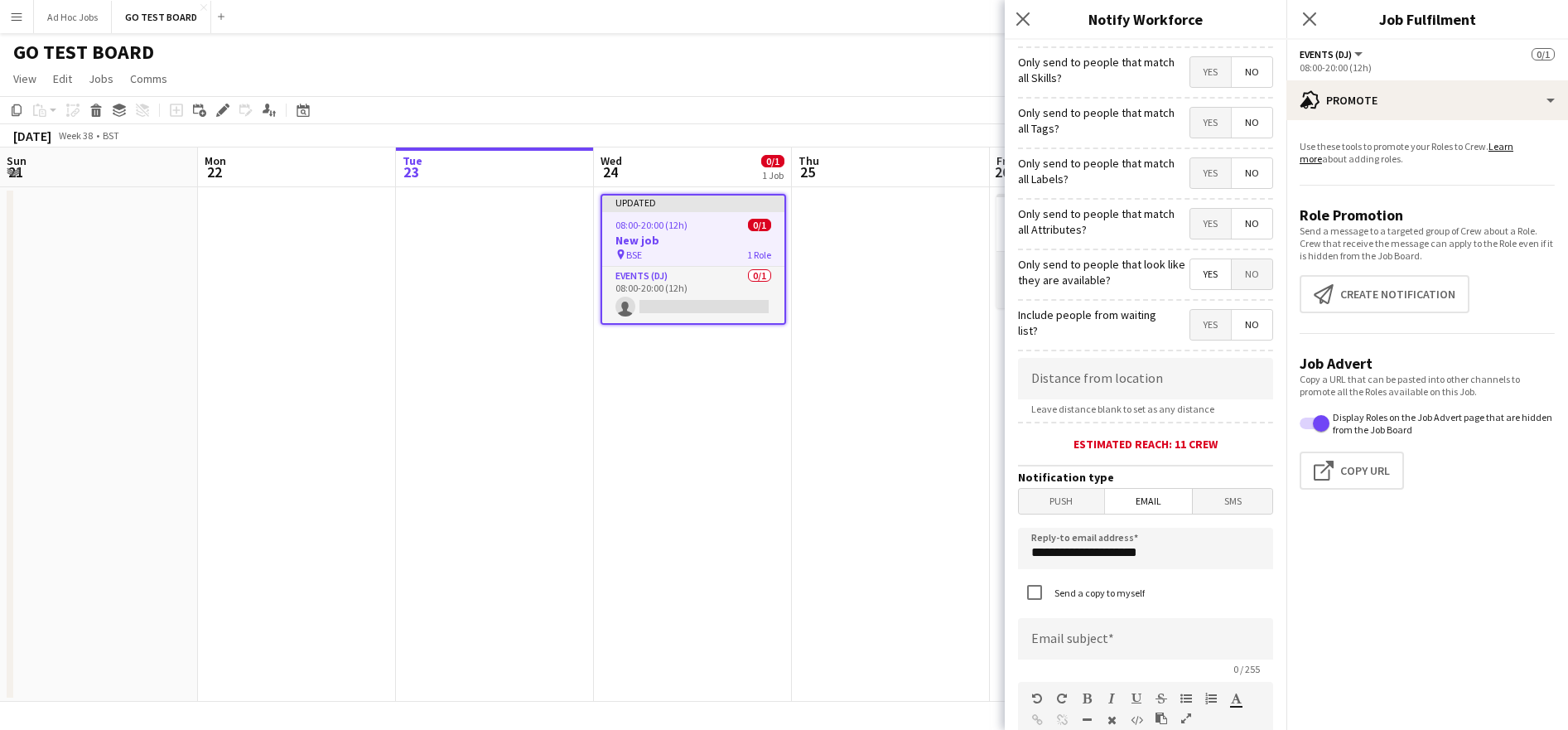
scroll to position [0, 0]
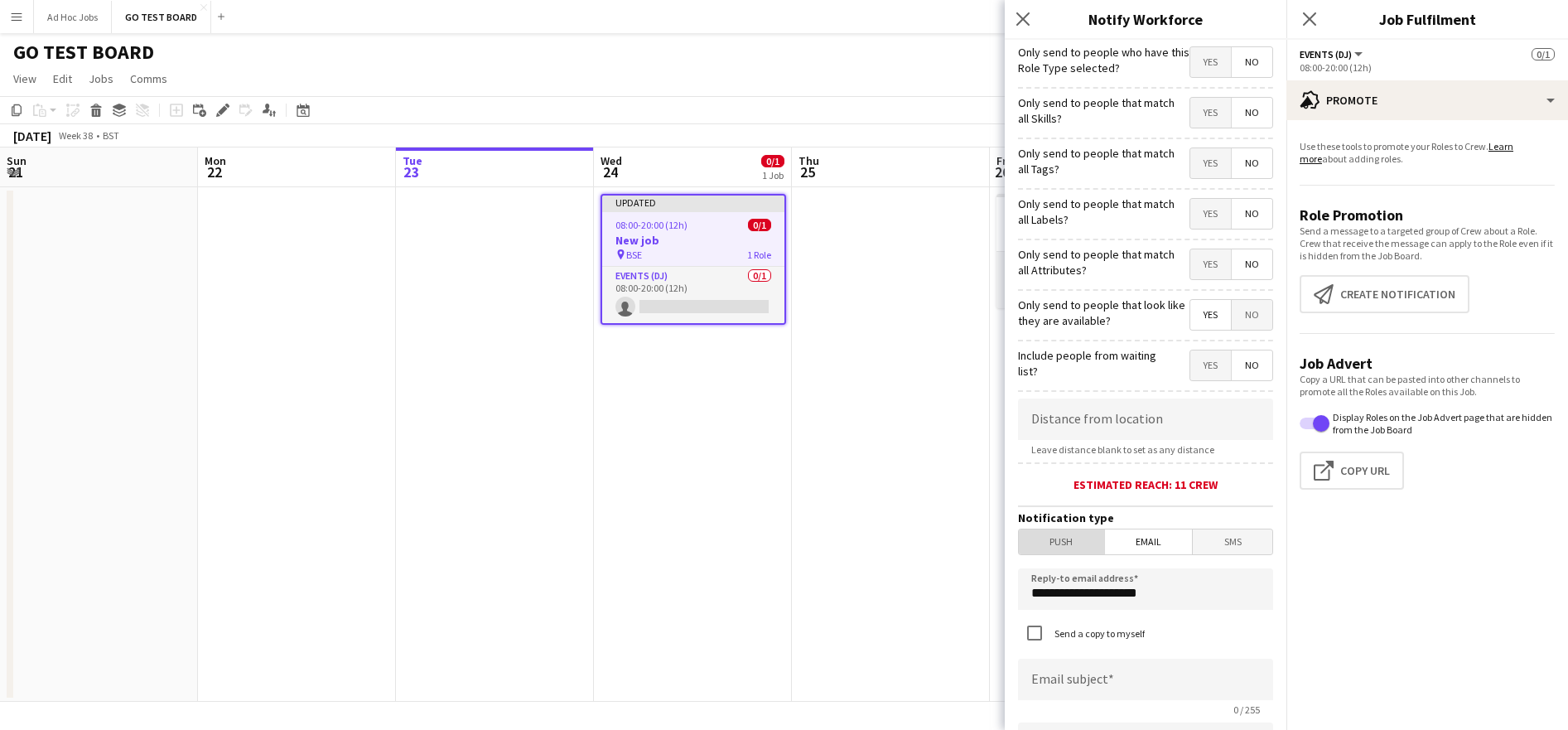
click at [1071, 540] on span "Push" at bounding box center [1061, 541] width 85 height 25
